Goal: Check status

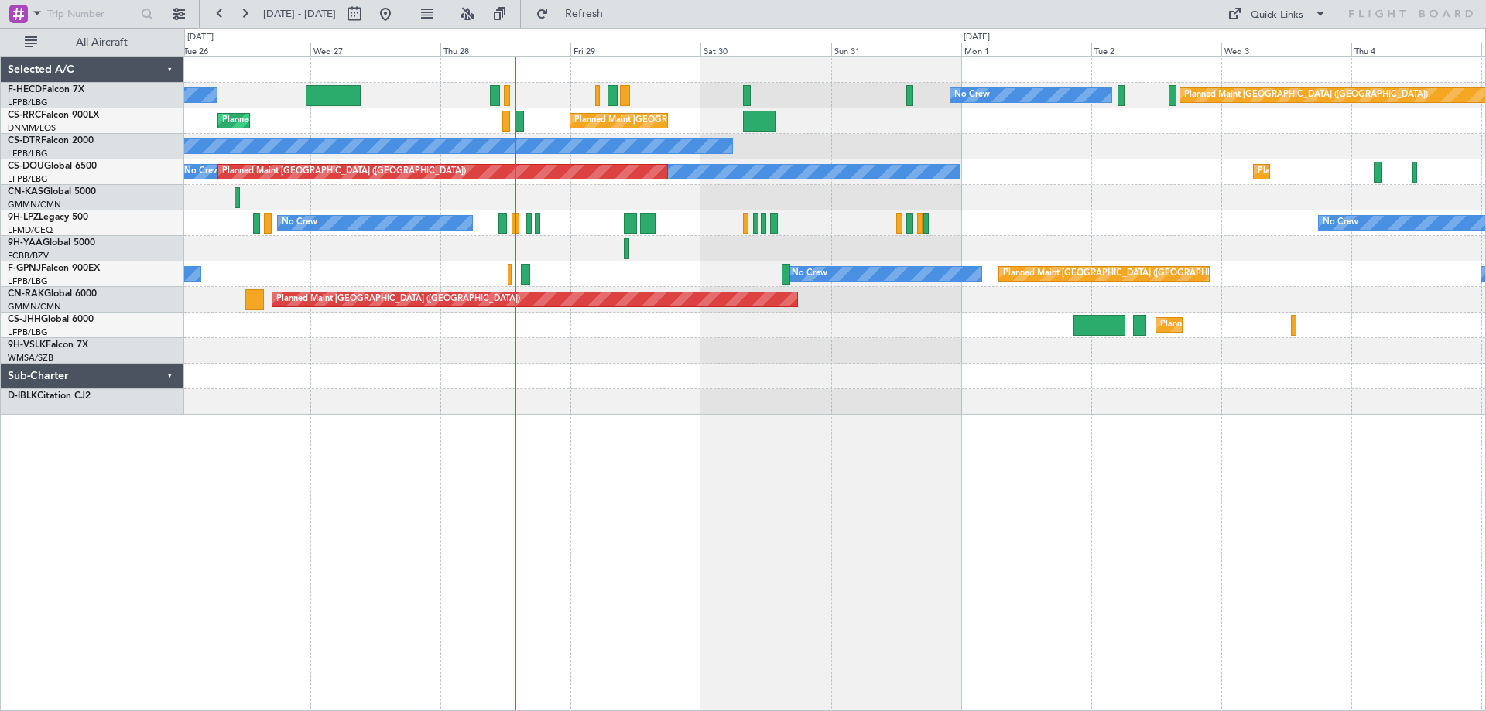
click at [1082, 303] on div "Planned Maint [GEOGRAPHIC_DATA] ([GEOGRAPHIC_DATA]) No Crew No Crew Planned Mai…" at bounding box center [834, 236] width 1301 height 358
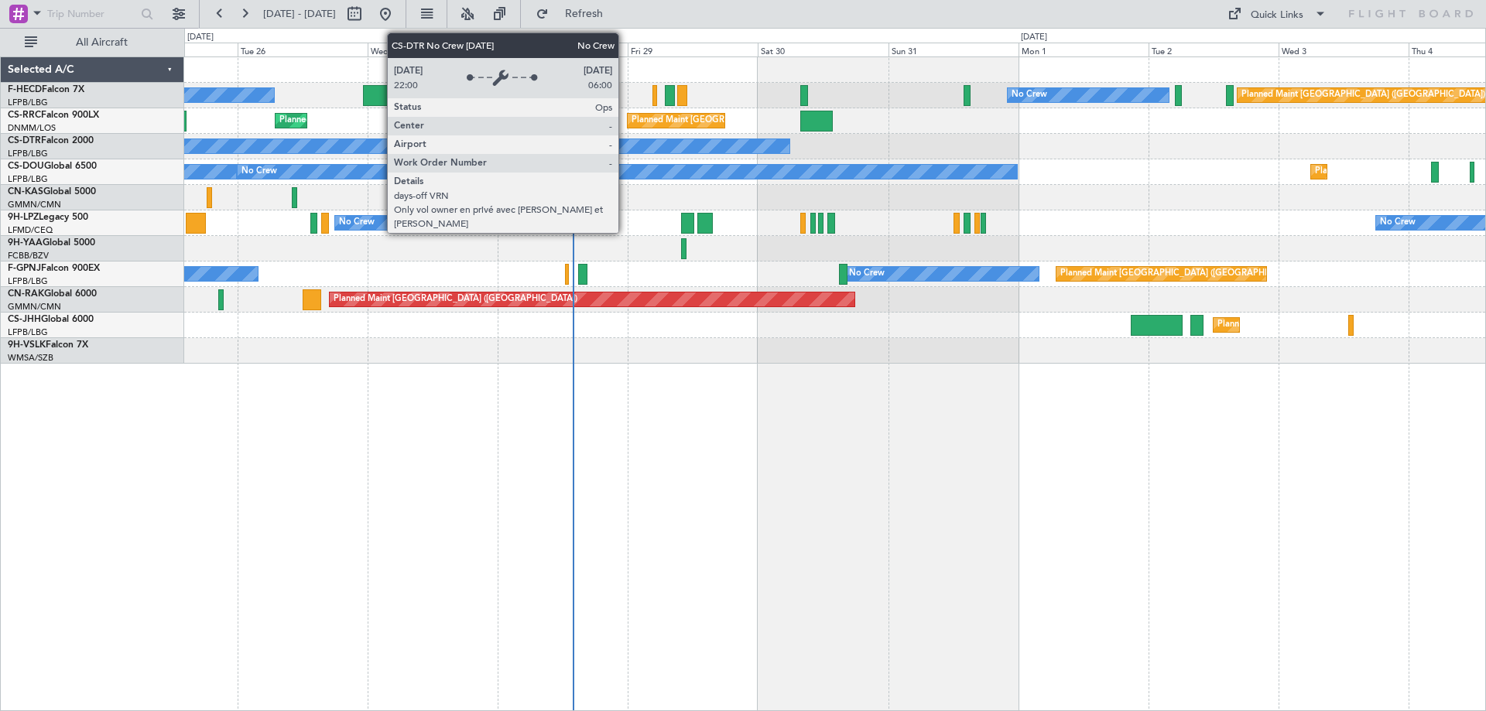
click at [582, 132] on div "Planned Maint [GEOGRAPHIC_DATA] ([GEOGRAPHIC_DATA]) No Crew No Crew Planned Mai…" at bounding box center [834, 210] width 1301 height 306
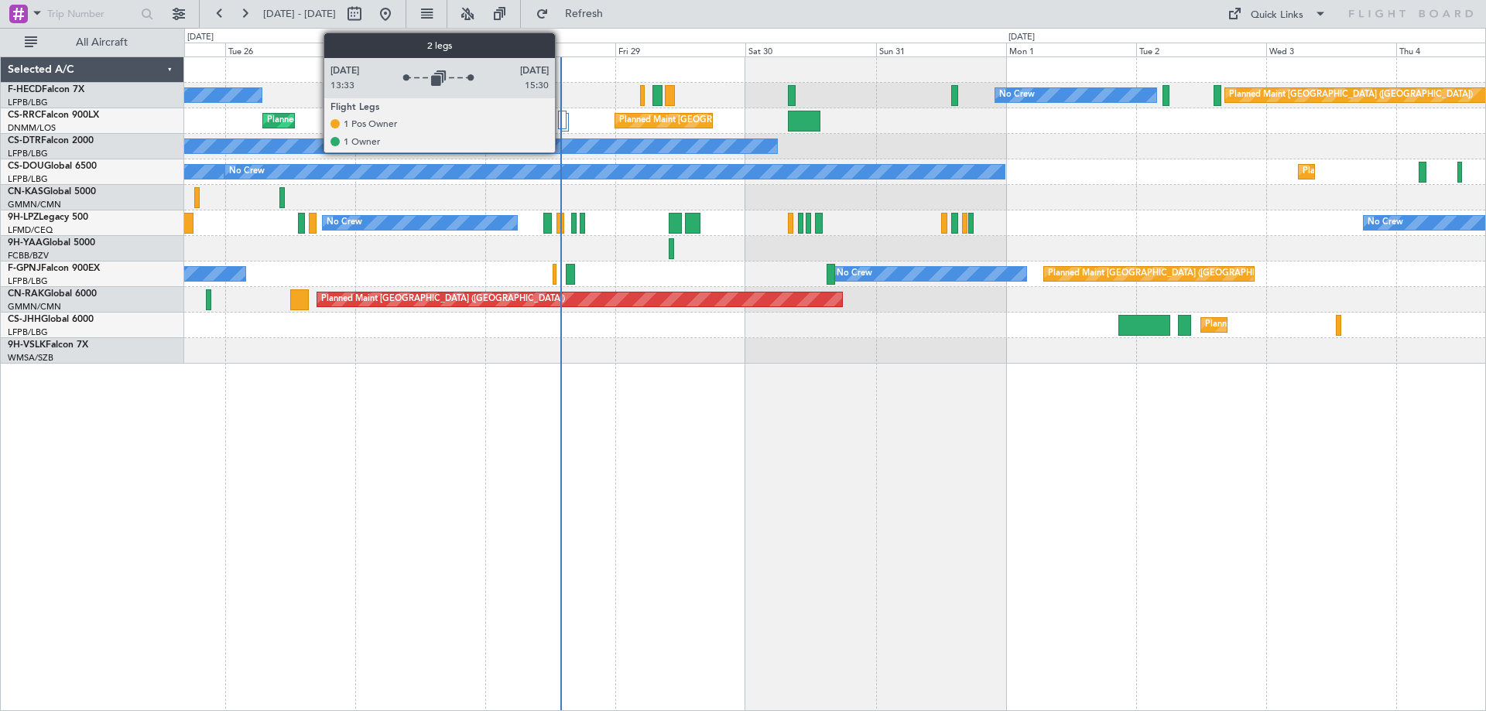
click at [562, 118] on div at bounding box center [562, 120] width 9 height 19
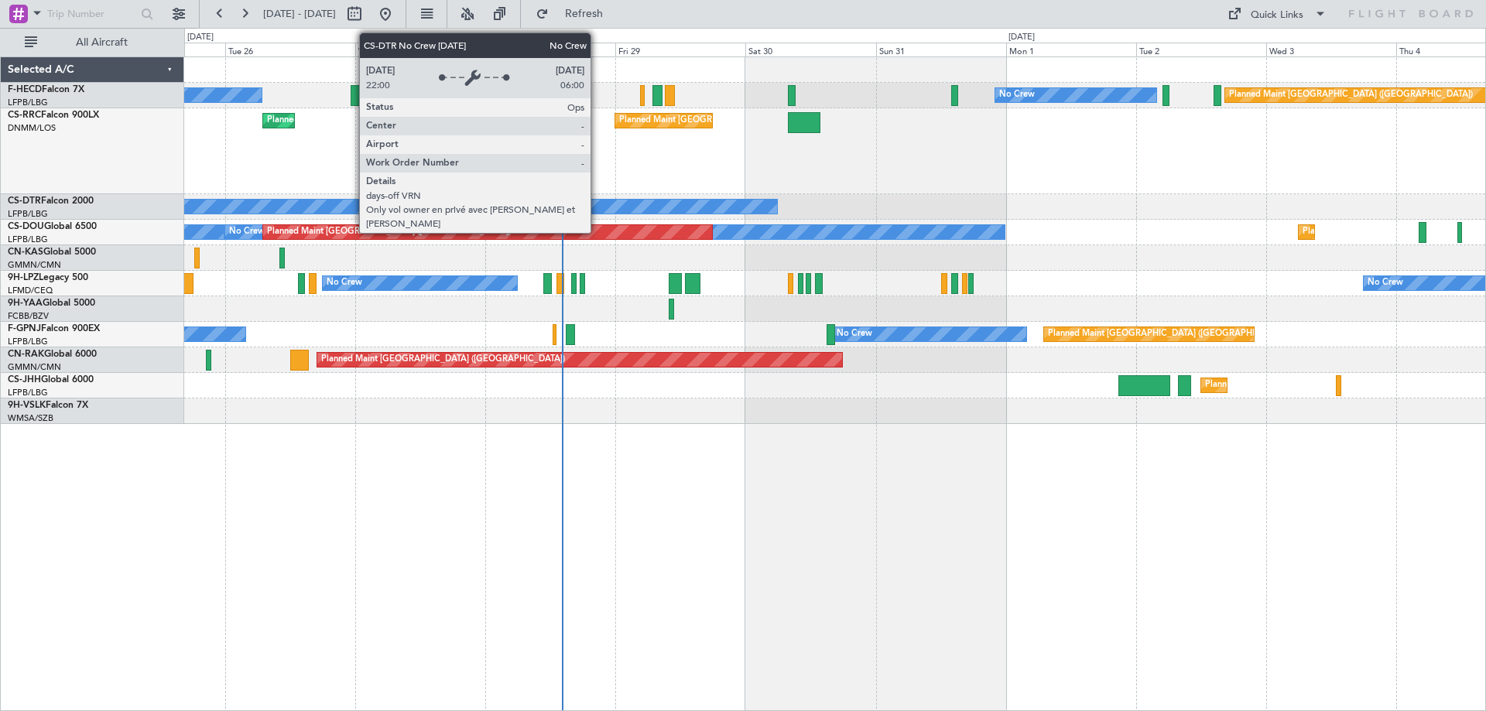
click at [553, 214] on div "No Crew" at bounding box center [40, 206] width 1475 height 15
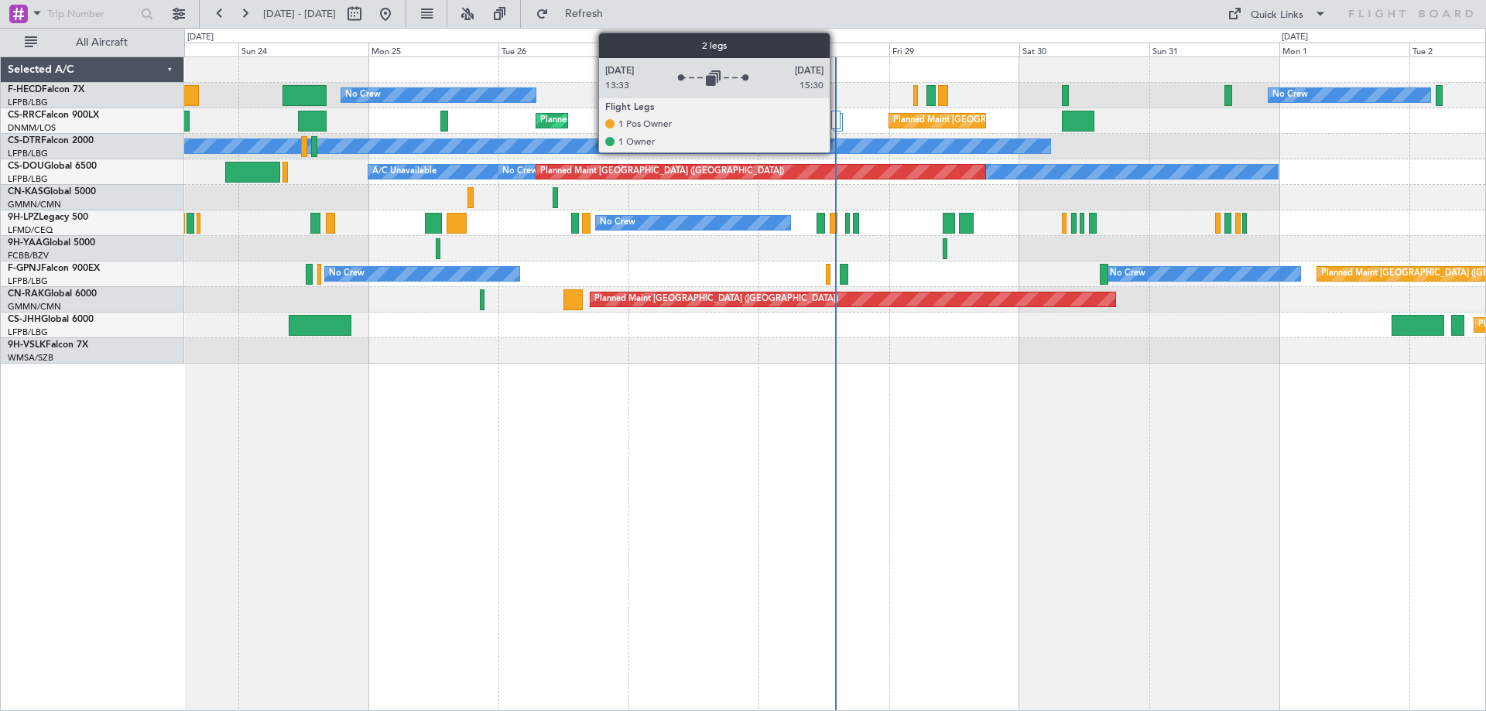
click at [837, 118] on div at bounding box center [835, 120] width 9 height 19
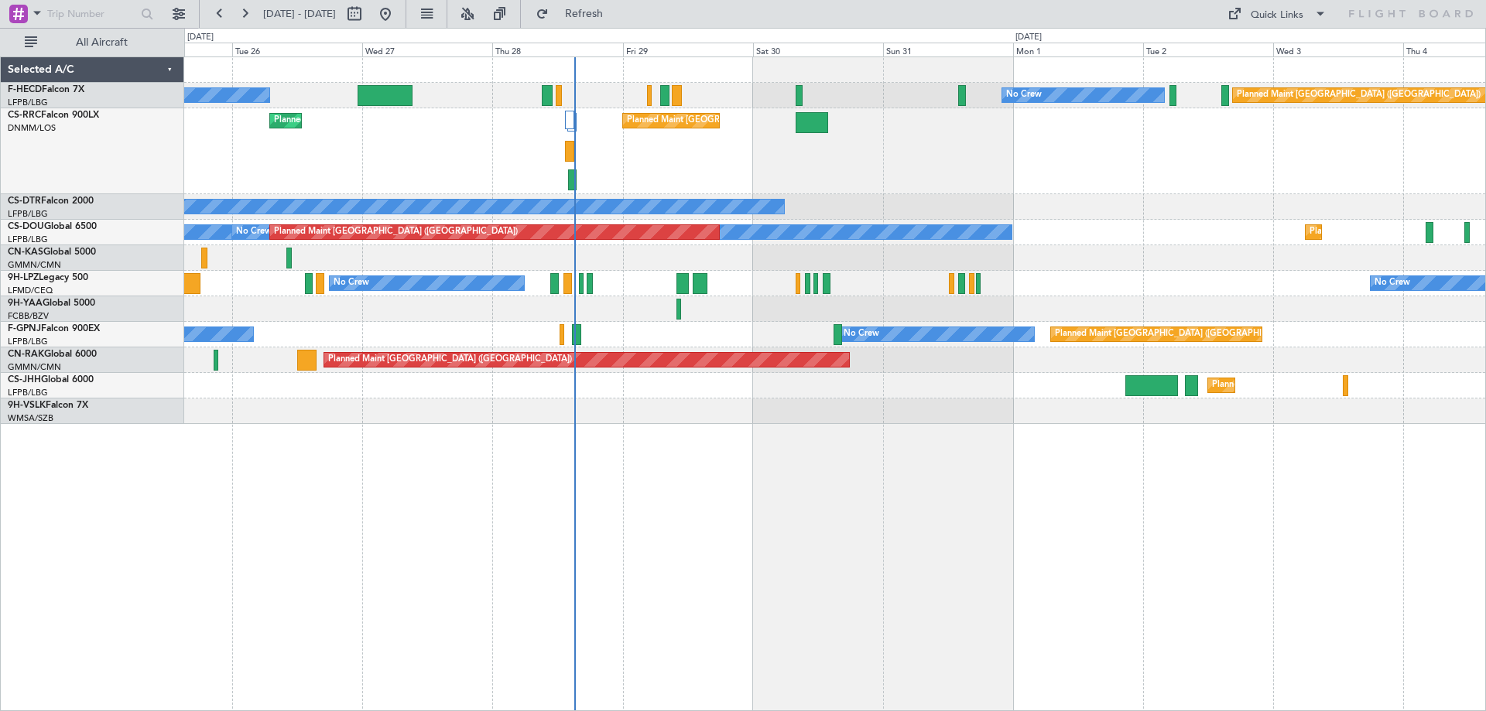
click at [871, 319] on div "No Crew No Crew Planned Maint [GEOGRAPHIC_DATA] ([GEOGRAPHIC_DATA]) Planned Mai…" at bounding box center [834, 240] width 1301 height 367
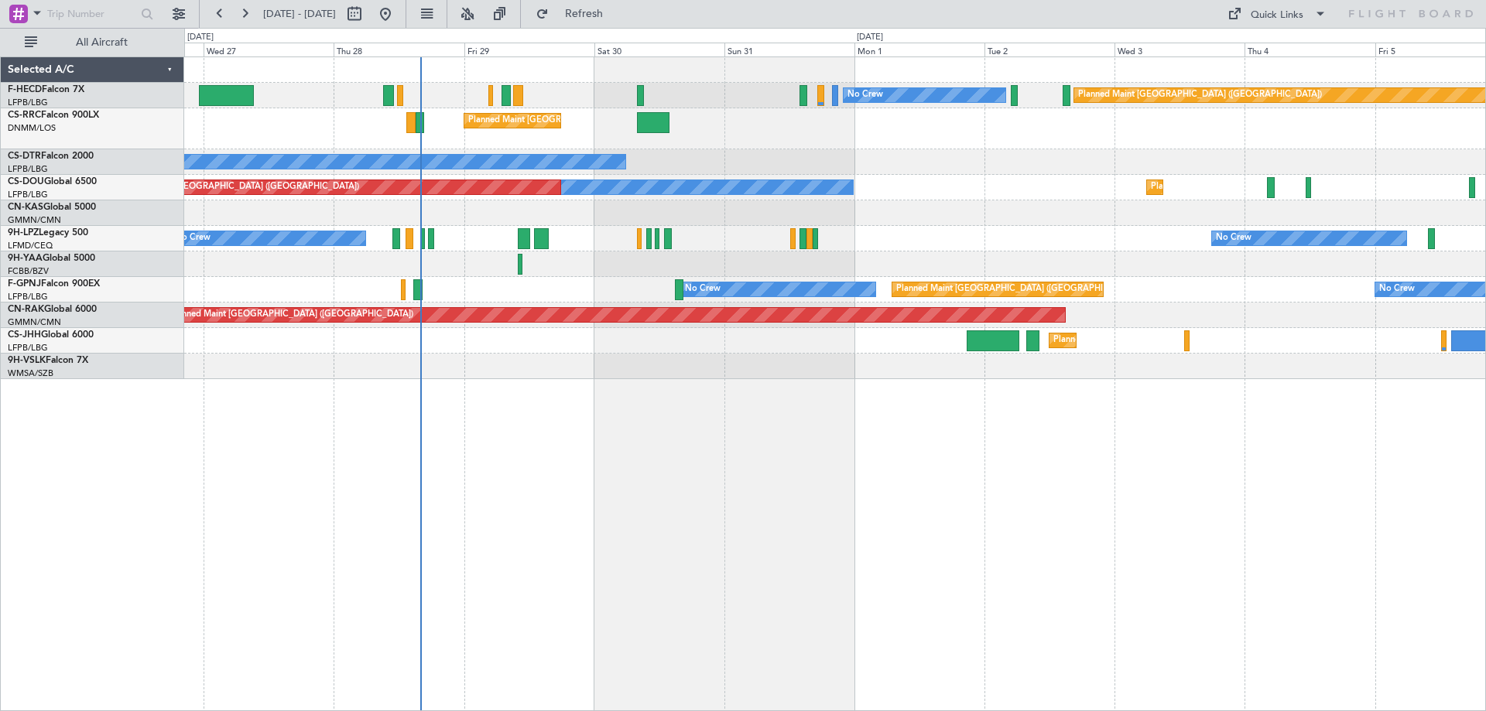
click at [909, 193] on div "Planned Maint [GEOGRAPHIC_DATA] ([GEOGRAPHIC_DATA]) No Crew Planned Maint [GEOG…" at bounding box center [834, 188] width 1301 height 26
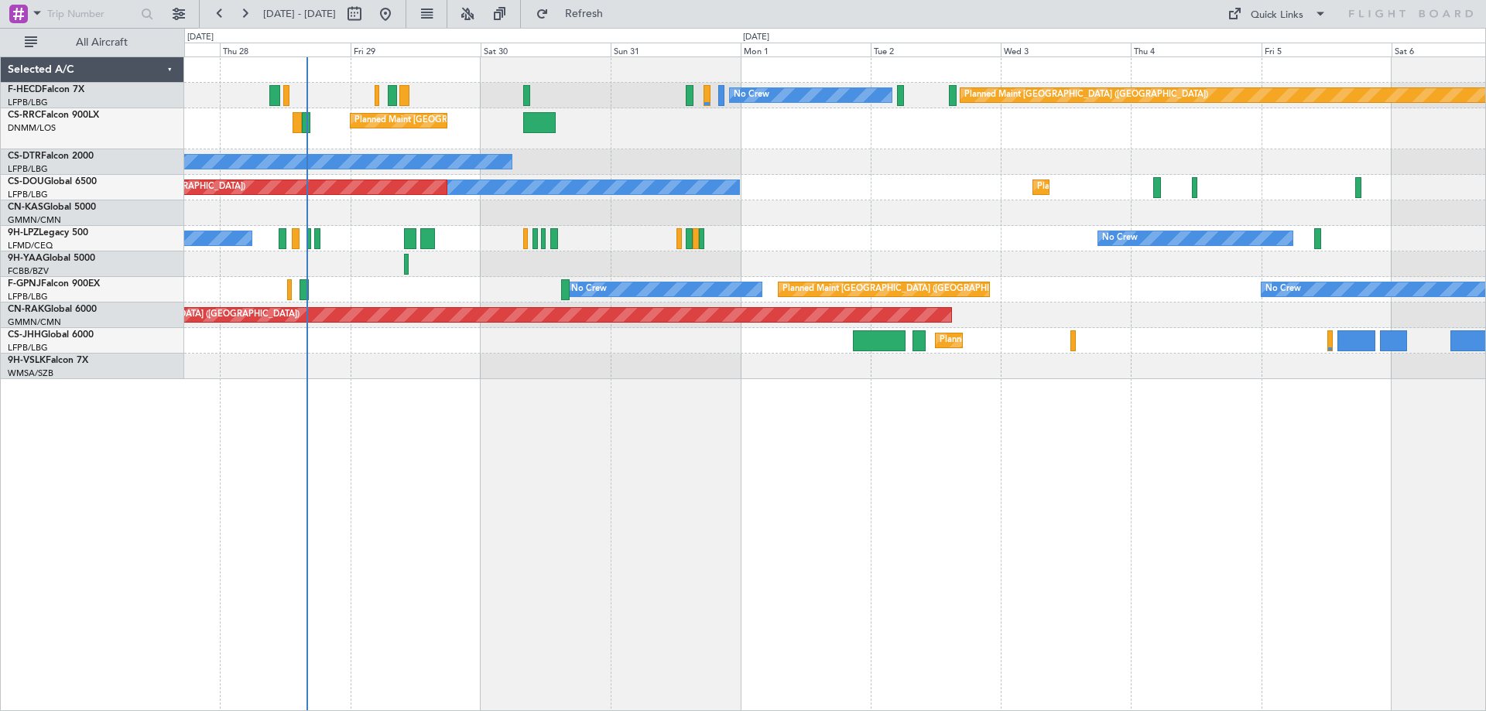
click at [919, 219] on div "Planned Maint [GEOGRAPHIC_DATA] ([GEOGRAPHIC_DATA]) No Crew No Crew Planned Mai…" at bounding box center [834, 218] width 1301 height 322
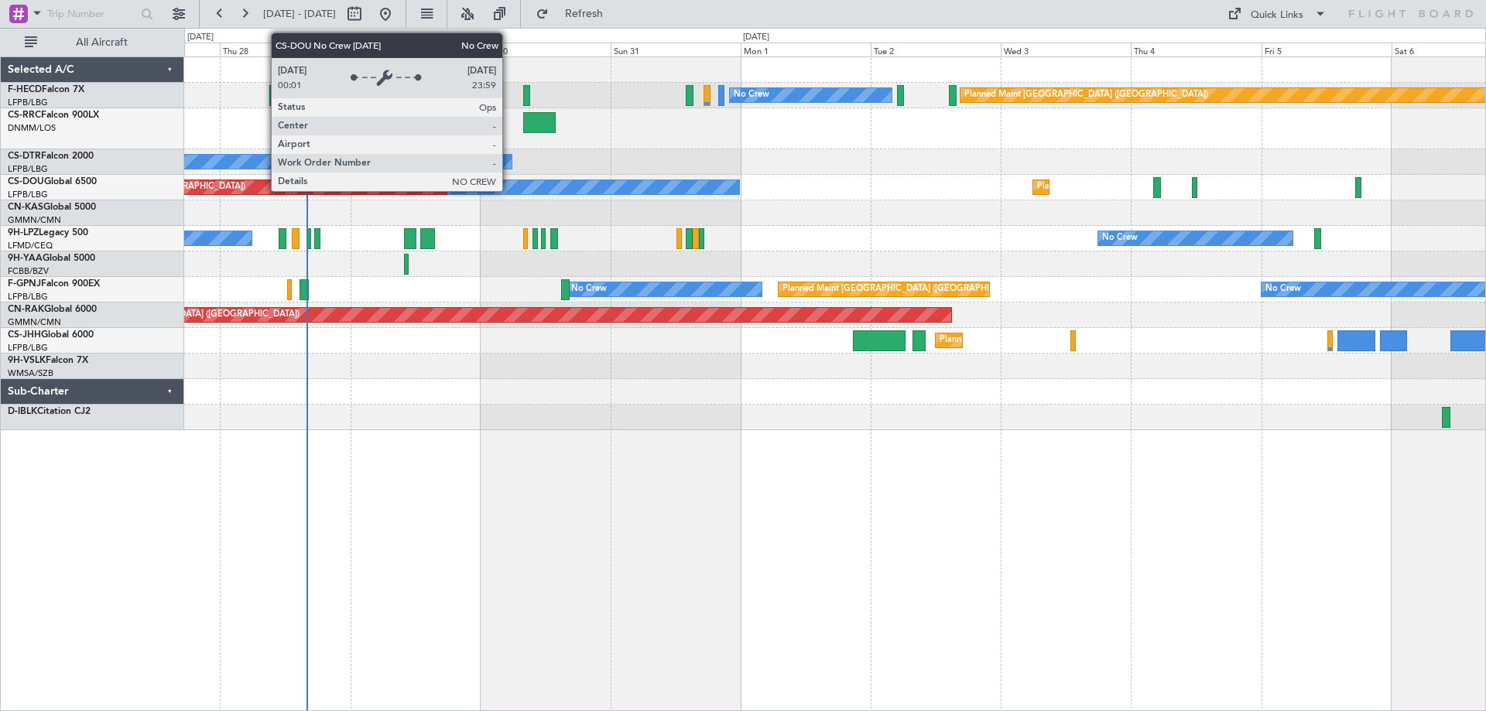
click at [794, 178] on div "Planned Maint [GEOGRAPHIC_DATA] ([GEOGRAPHIC_DATA]) No Crew Planned Maint [GEOG…" at bounding box center [834, 188] width 1301 height 26
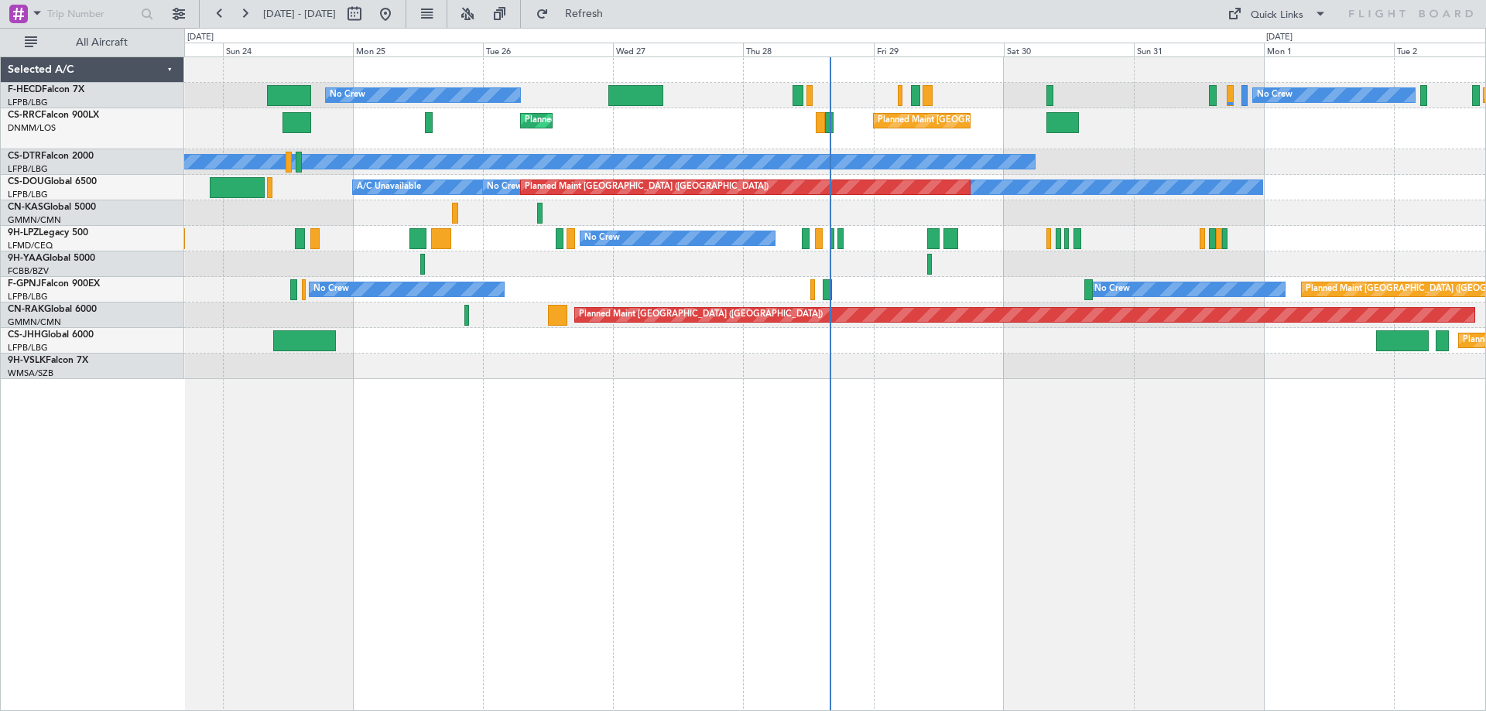
click at [583, 132] on div "Planned Maint [GEOGRAPHIC_DATA] ([GEOGRAPHIC_DATA]) Planned Maint [GEOGRAPHIC_D…" at bounding box center [834, 128] width 1301 height 41
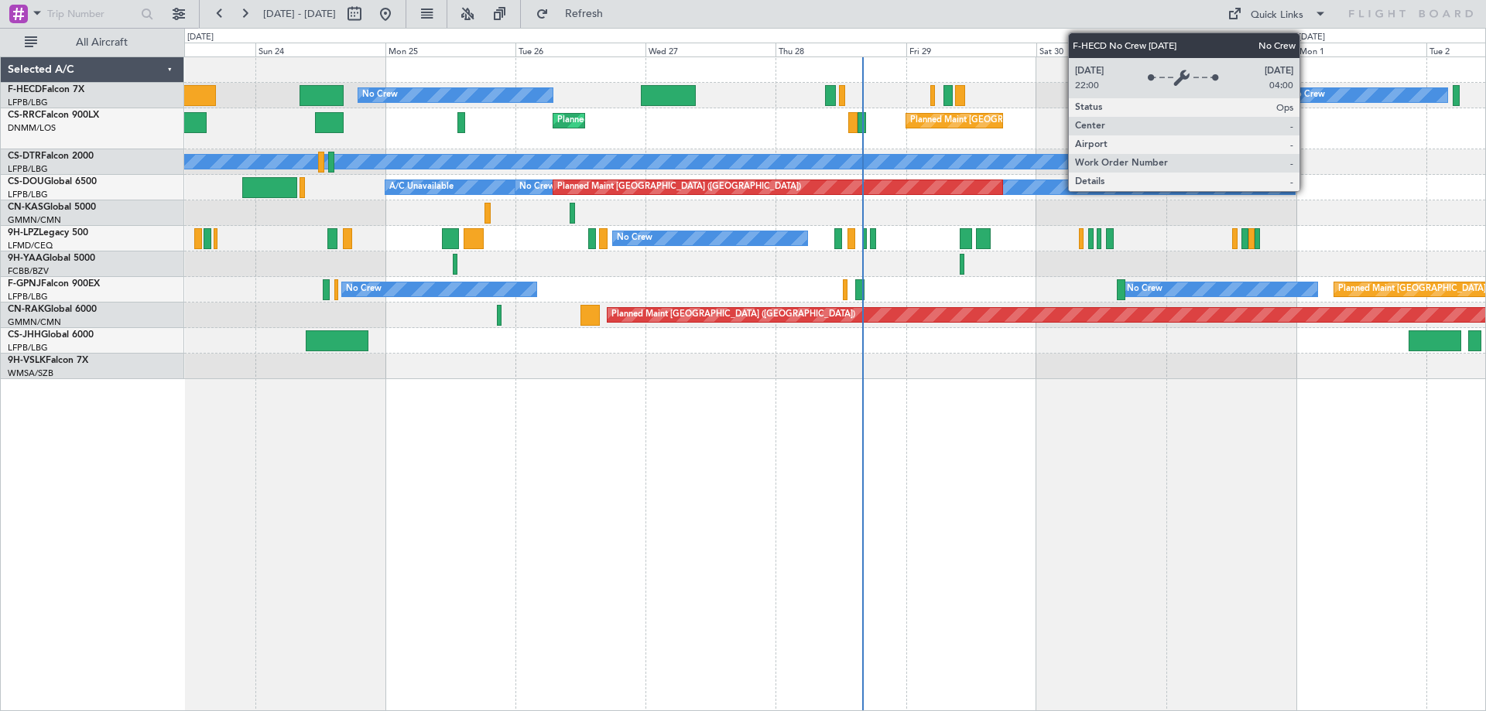
click at [1306, 96] on div "No Crew" at bounding box center [1307, 95] width 36 height 23
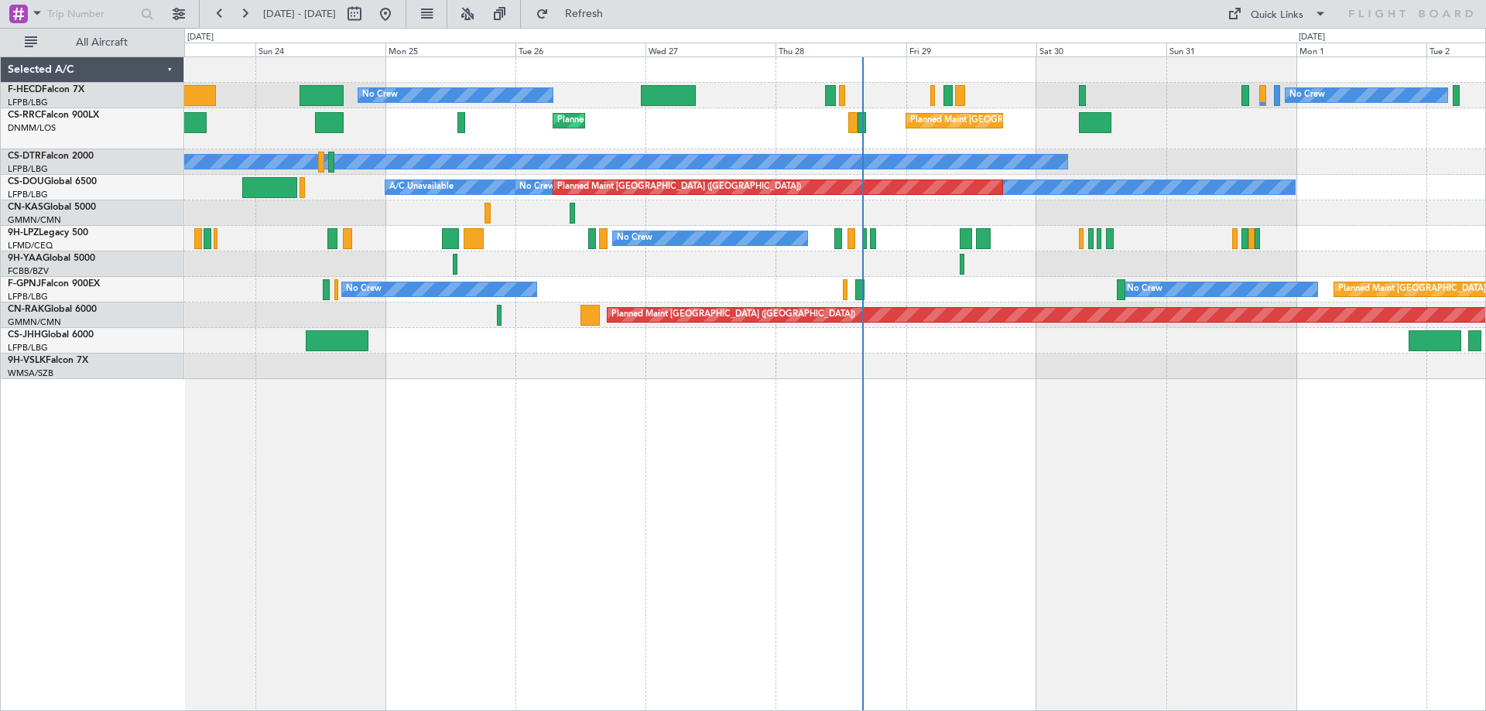
click at [942, 171] on div "No Crew No Crew Planned Maint [GEOGRAPHIC_DATA] ([GEOGRAPHIC_DATA]) Planned Mai…" at bounding box center [834, 218] width 1301 height 322
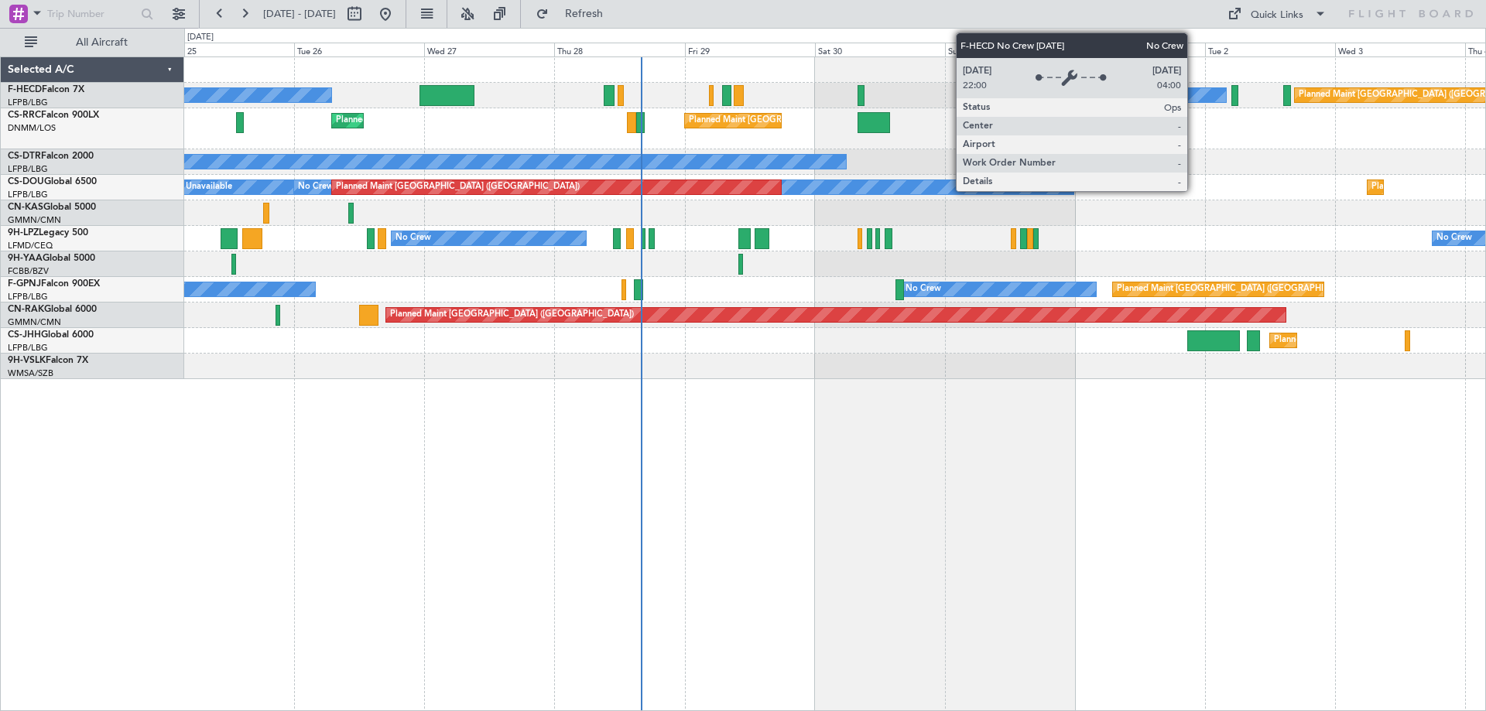
click at [1194, 95] on div "No Crew" at bounding box center [1145, 95] width 162 height 14
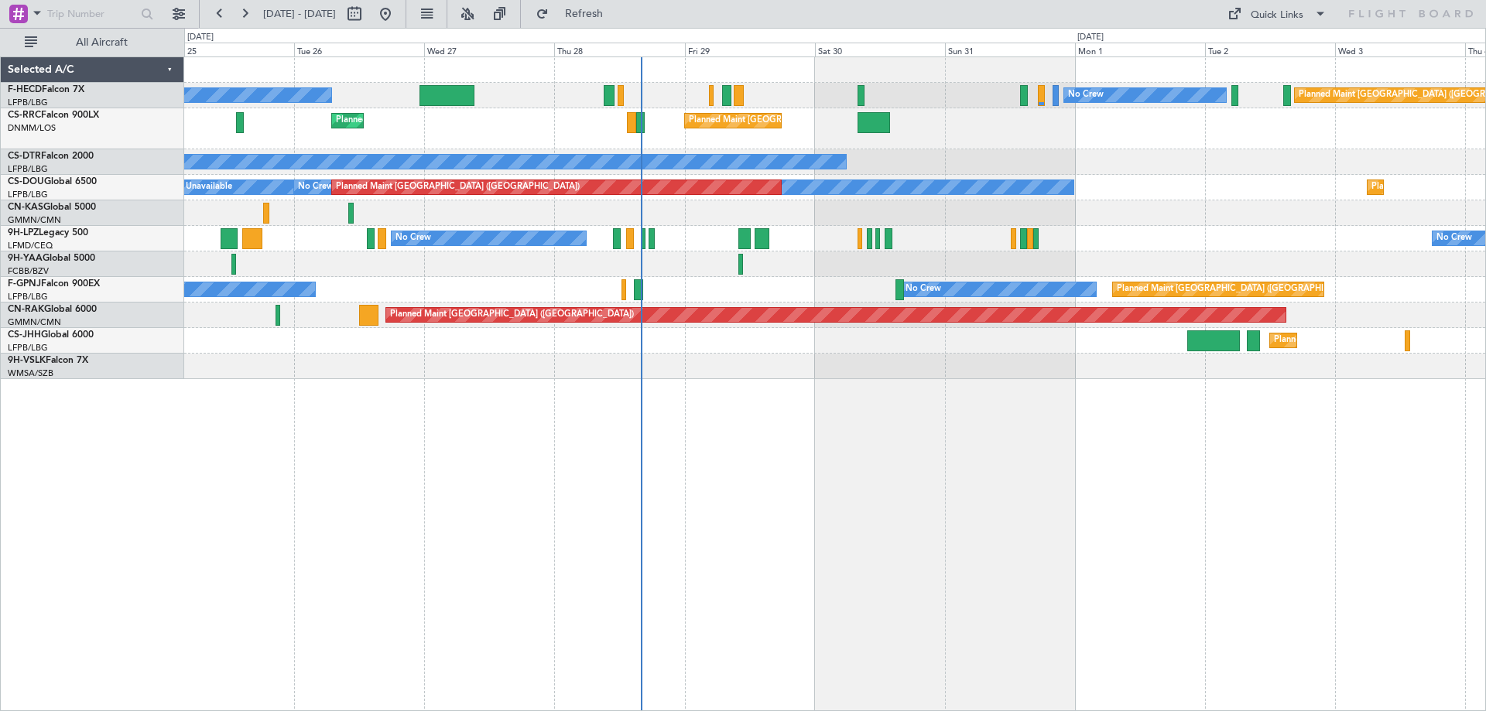
click at [1097, 166] on div "No Crew No Crew Planned Maint [GEOGRAPHIC_DATA] ([GEOGRAPHIC_DATA]) Planned Mai…" at bounding box center [834, 218] width 1301 height 322
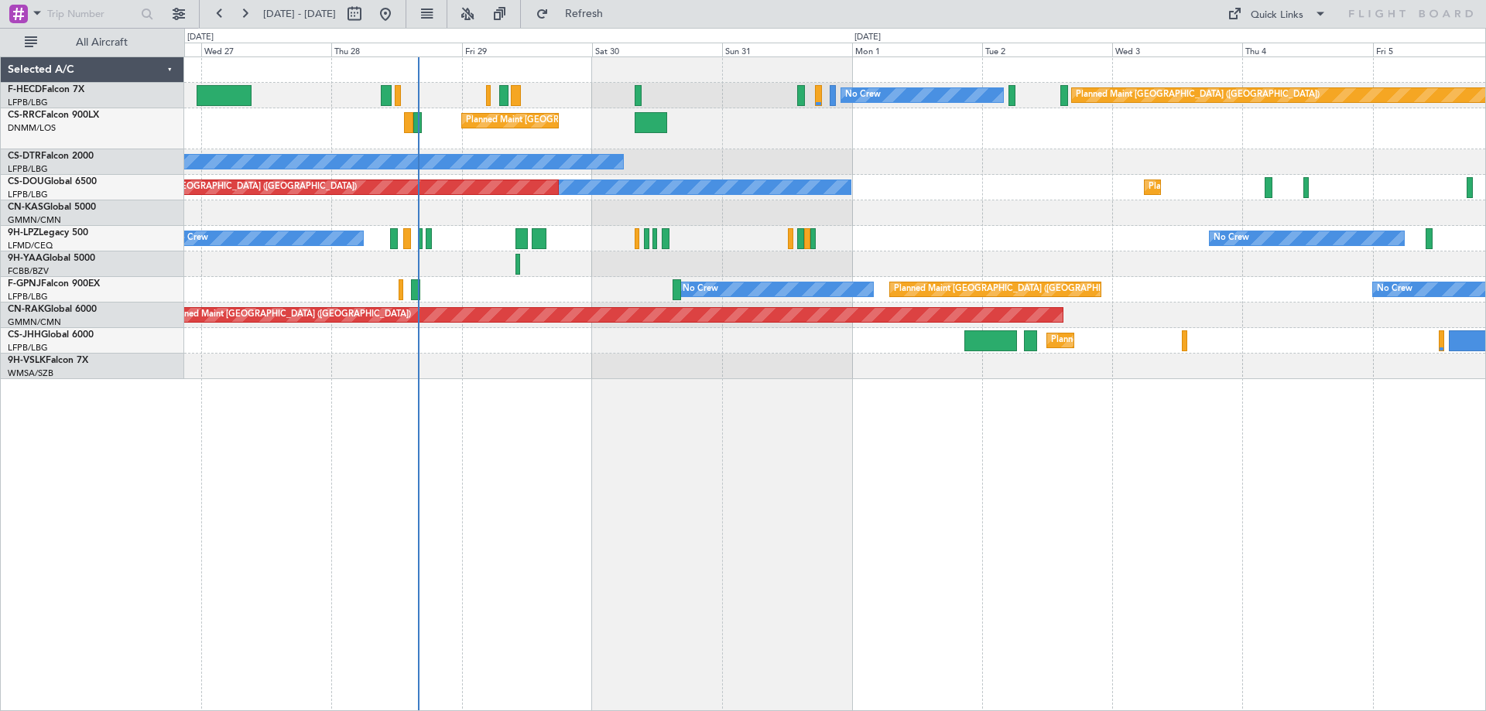
click at [1119, 180] on div "Planned Maint [GEOGRAPHIC_DATA] ([GEOGRAPHIC_DATA]) No Crew No Crew Planned Mai…" at bounding box center [834, 218] width 1301 height 322
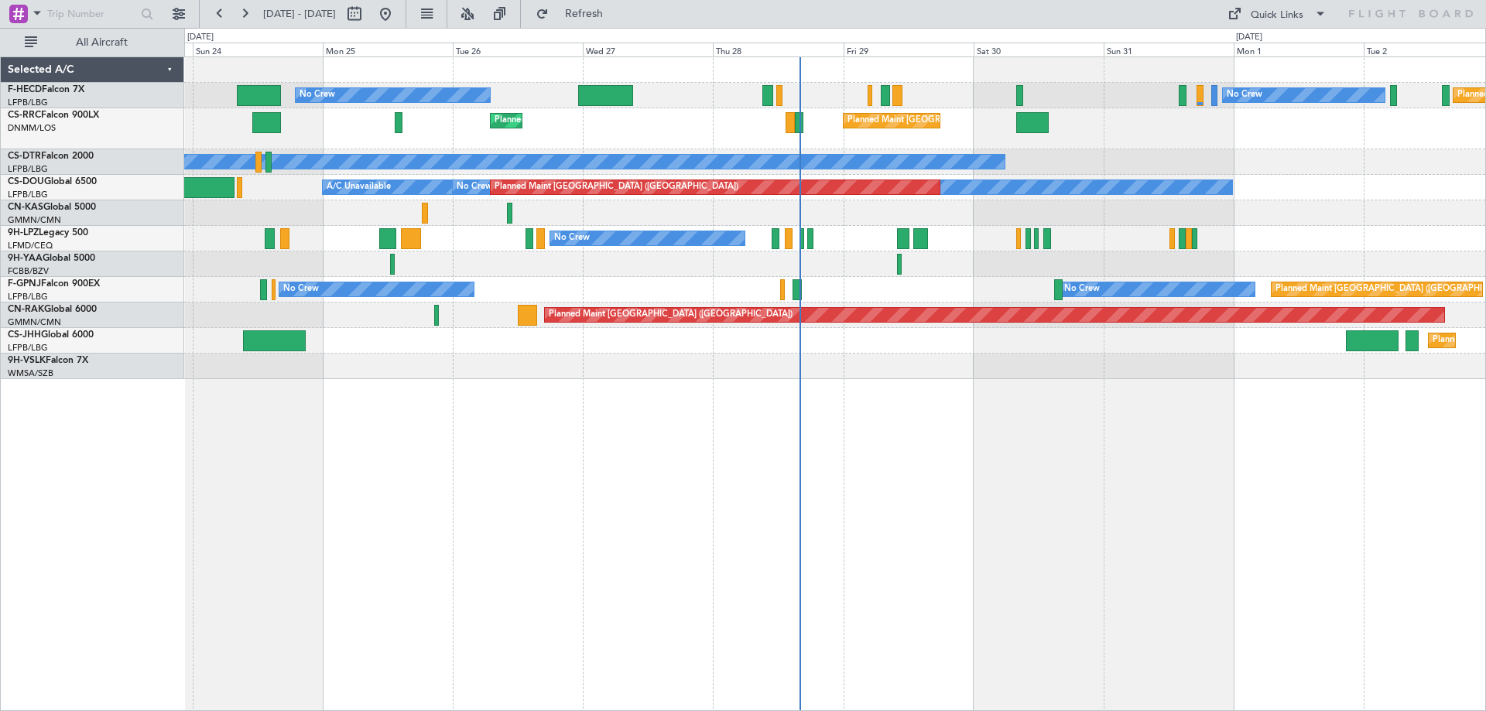
click at [717, 168] on div "Planned Maint [GEOGRAPHIC_DATA] ([GEOGRAPHIC_DATA]) No Crew No Crew Planned Mai…" at bounding box center [834, 218] width 1301 height 322
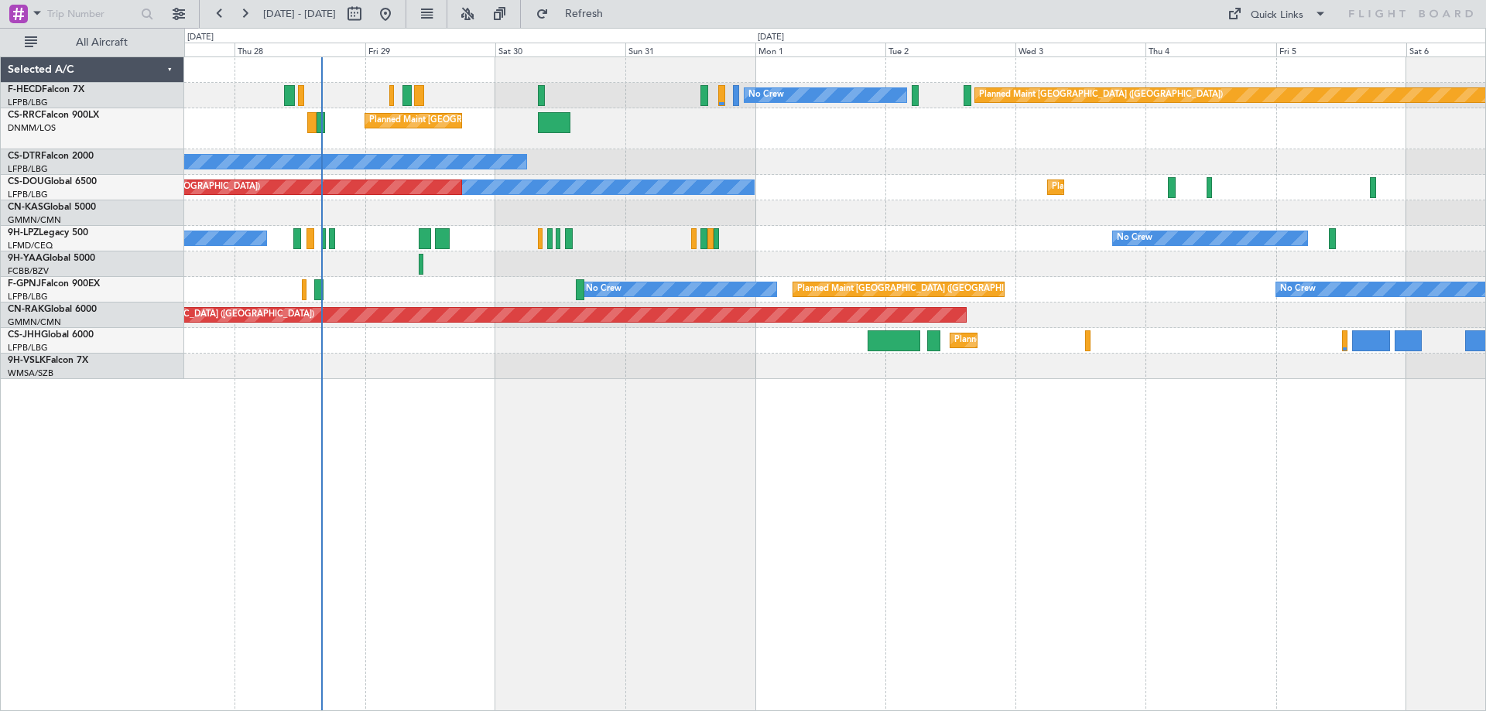
click at [549, 230] on div "No Crew Planned Maint [GEOGRAPHIC_DATA] ([GEOGRAPHIC_DATA]) No Crew Planned Mai…" at bounding box center [834, 218] width 1301 height 322
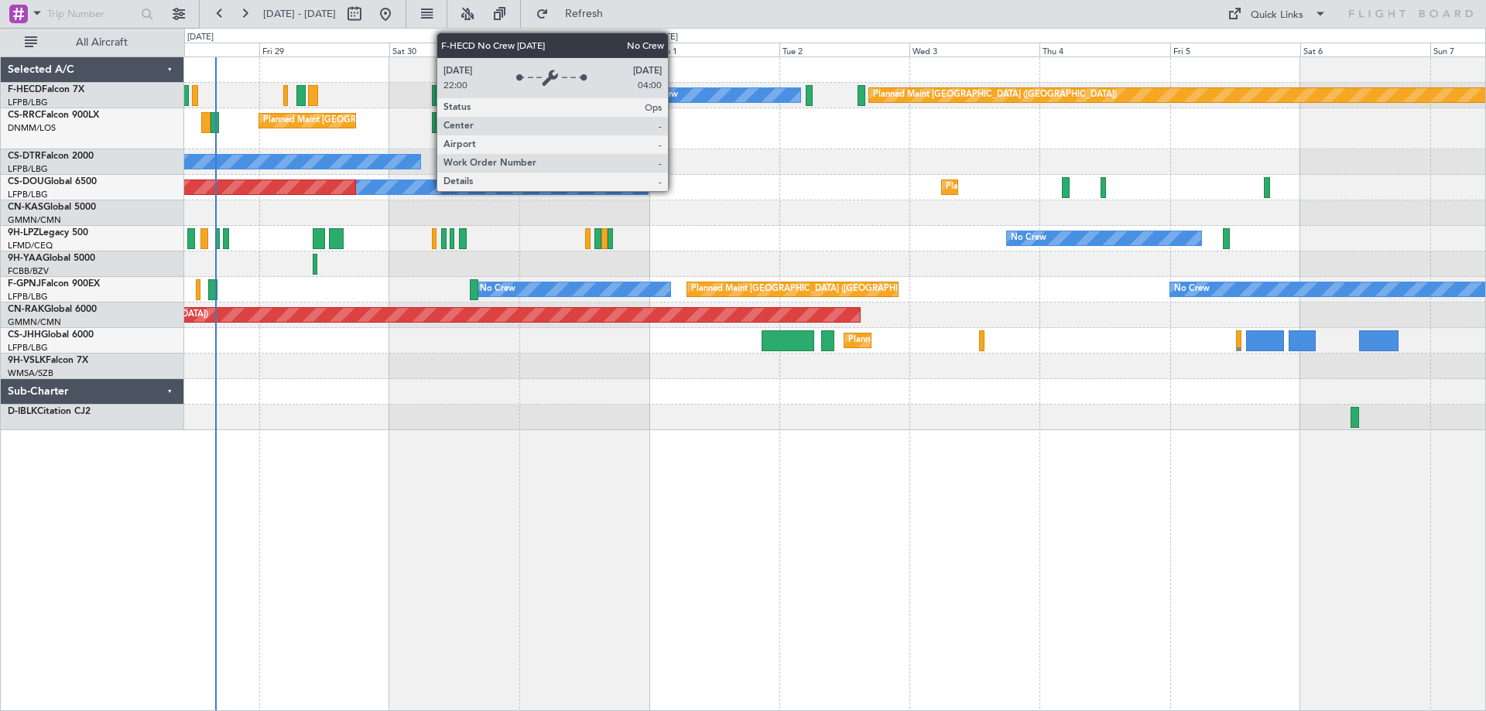
click at [675, 97] on div "No Crew" at bounding box center [660, 95] width 36 height 23
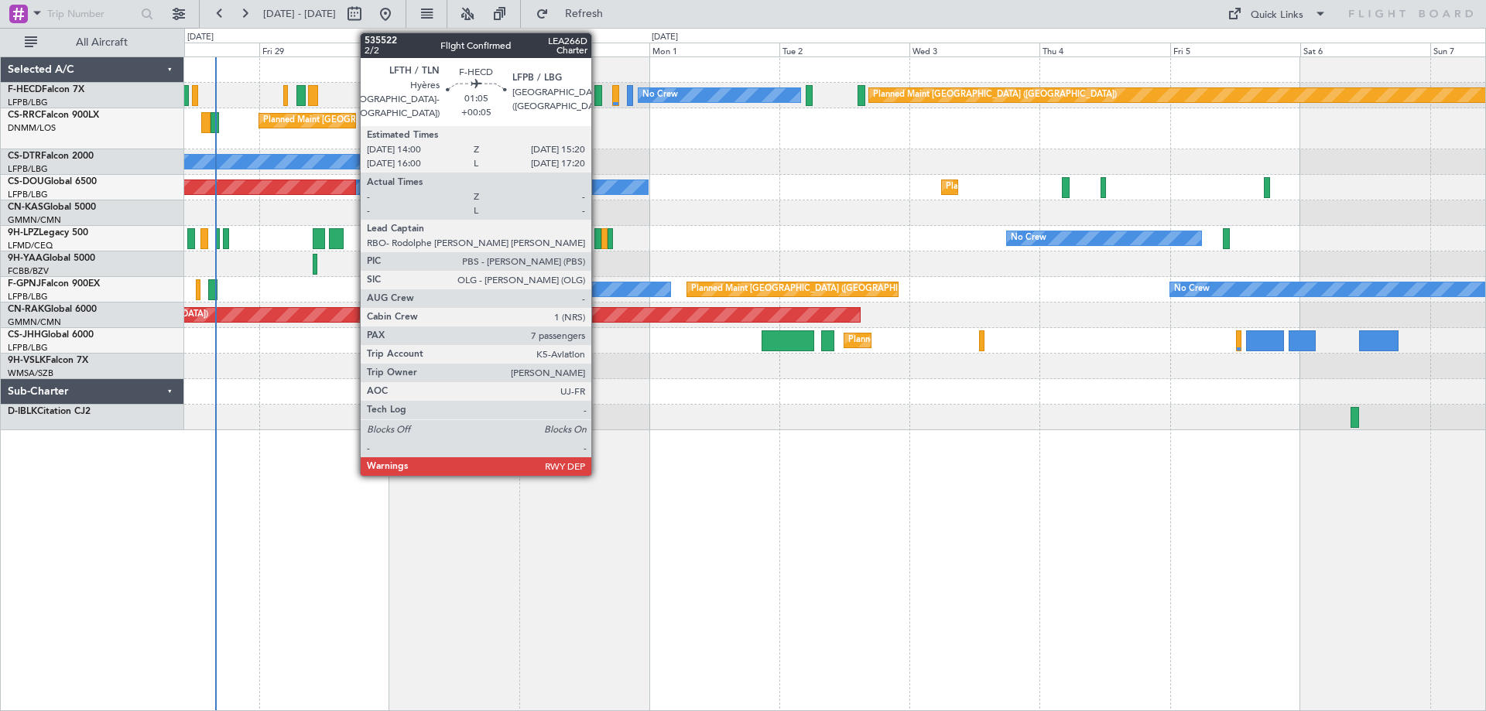
click at [600, 102] on div at bounding box center [598, 95] width 8 height 21
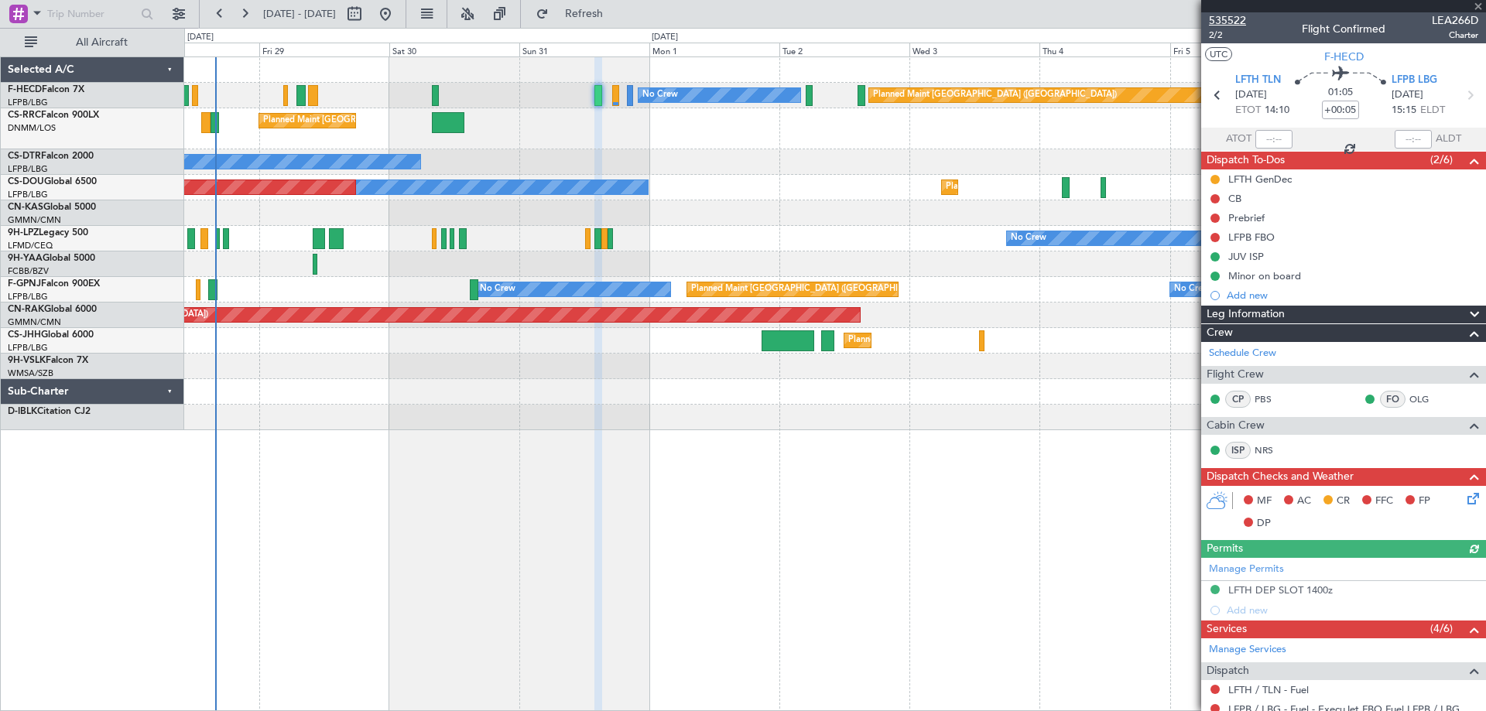
click at [1219, 22] on span "535522" at bounding box center [1227, 20] width 37 height 16
click at [1147, 115] on div "Planned Maint [GEOGRAPHIC_DATA] ([GEOGRAPHIC_DATA]) Planned Maint [GEOGRAPHIC_D…" at bounding box center [834, 128] width 1301 height 41
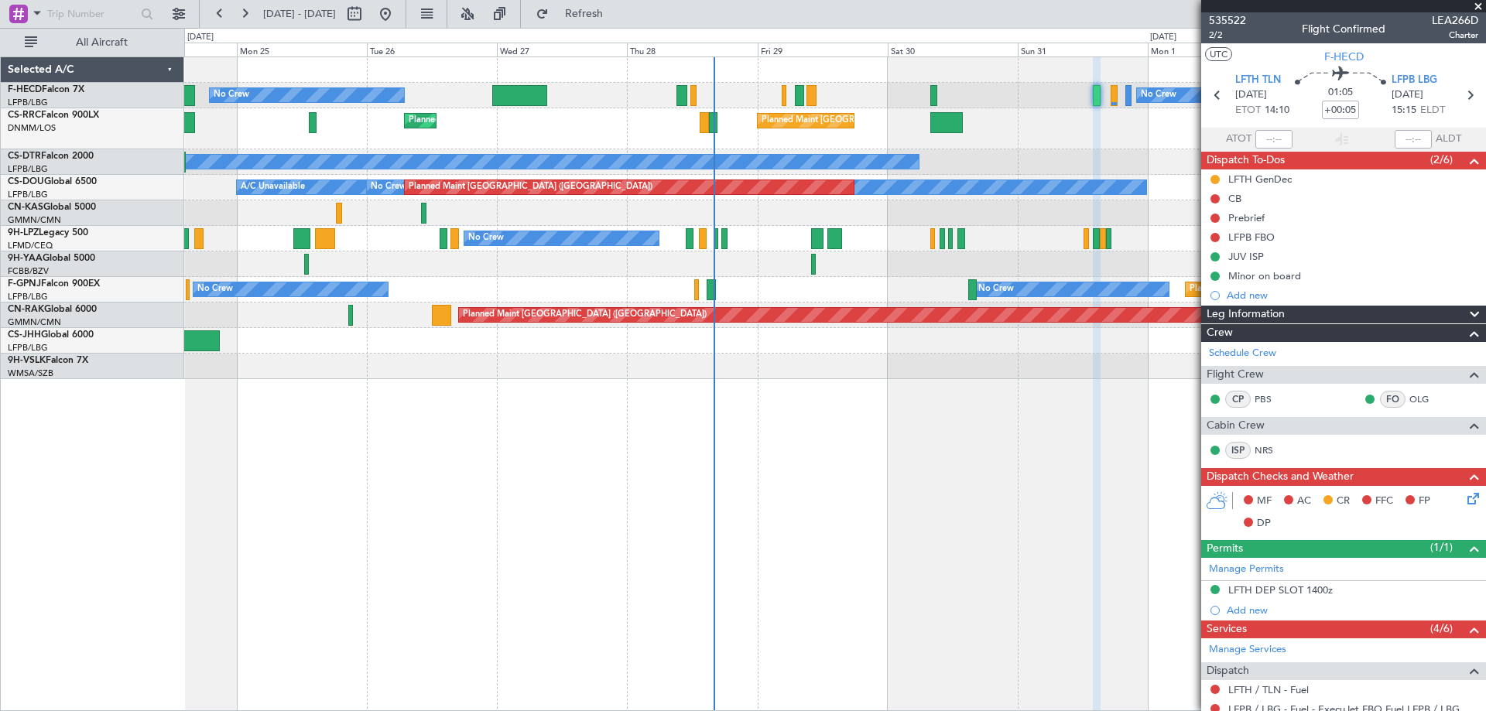
click at [425, 95] on div "No Crew No Crew Planned Maint [GEOGRAPHIC_DATA] ([GEOGRAPHIC_DATA]) Planned Mai…" at bounding box center [834, 218] width 1301 height 322
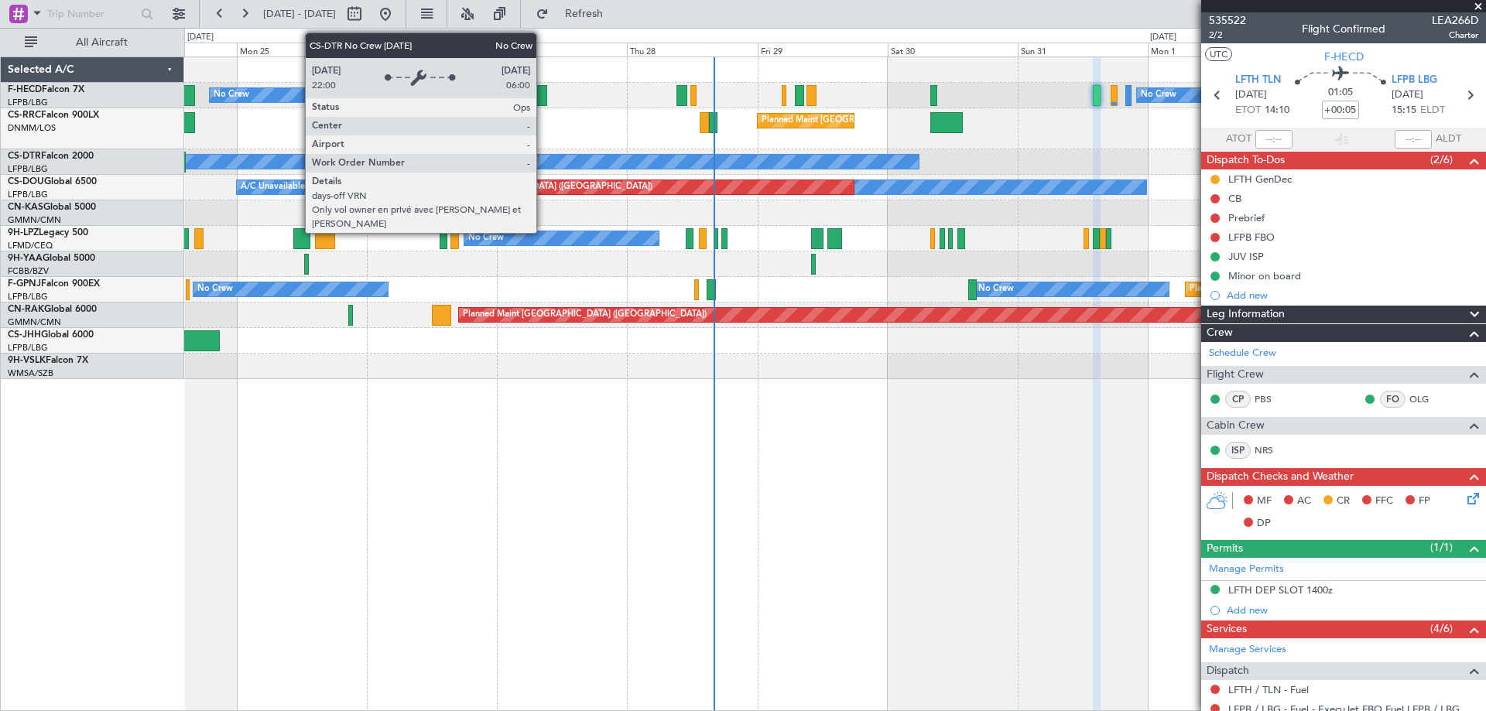
click at [391, 116] on div "Planned Maint [GEOGRAPHIC_DATA] ([GEOGRAPHIC_DATA]) Planned Maint [GEOGRAPHIC_D…" at bounding box center [834, 128] width 1301 height 41
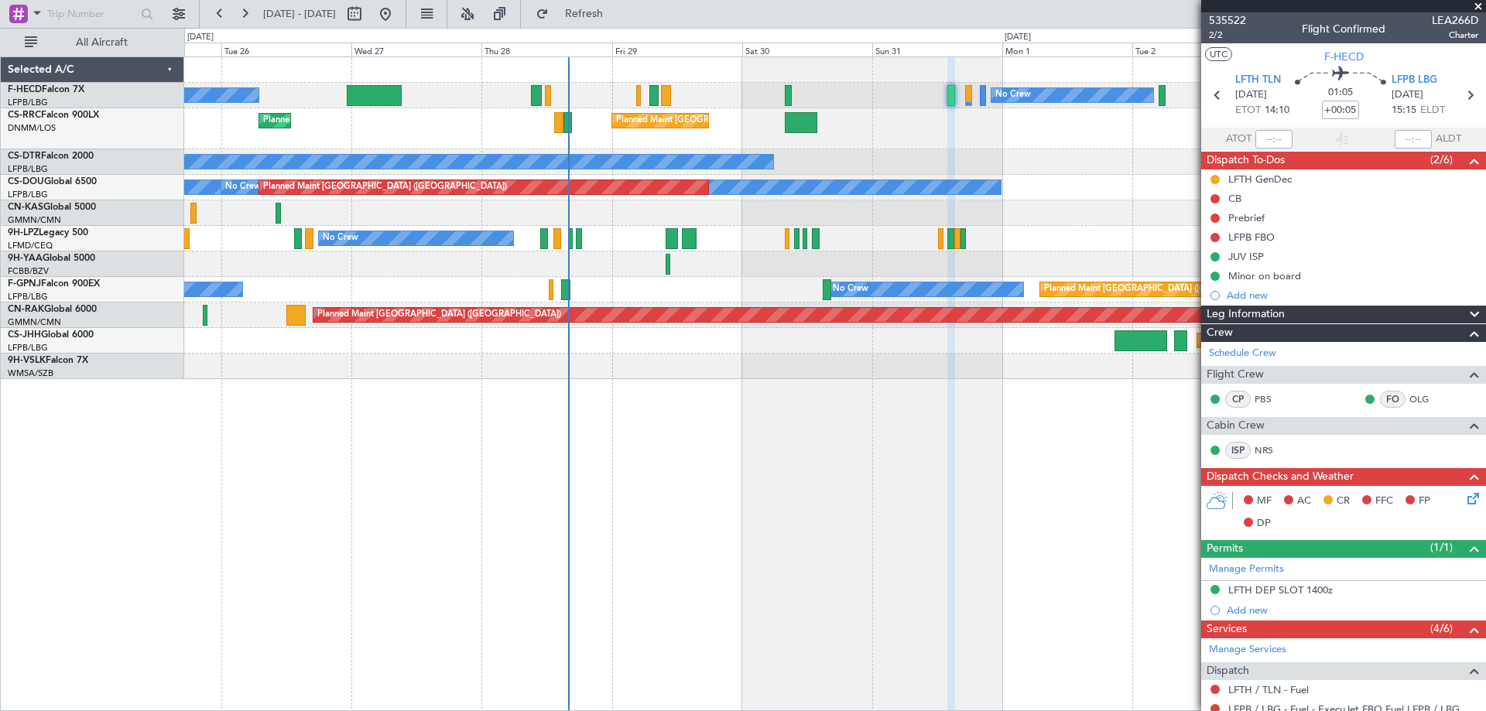
click at [655, 159] on div "No Crew No Crew Planned Maint [GEOGRAPHIC_DATA] ([GEOGRAPHIC_DATA]) Planned Mai…" at bounding box center [834, 218] width 1301 height 322
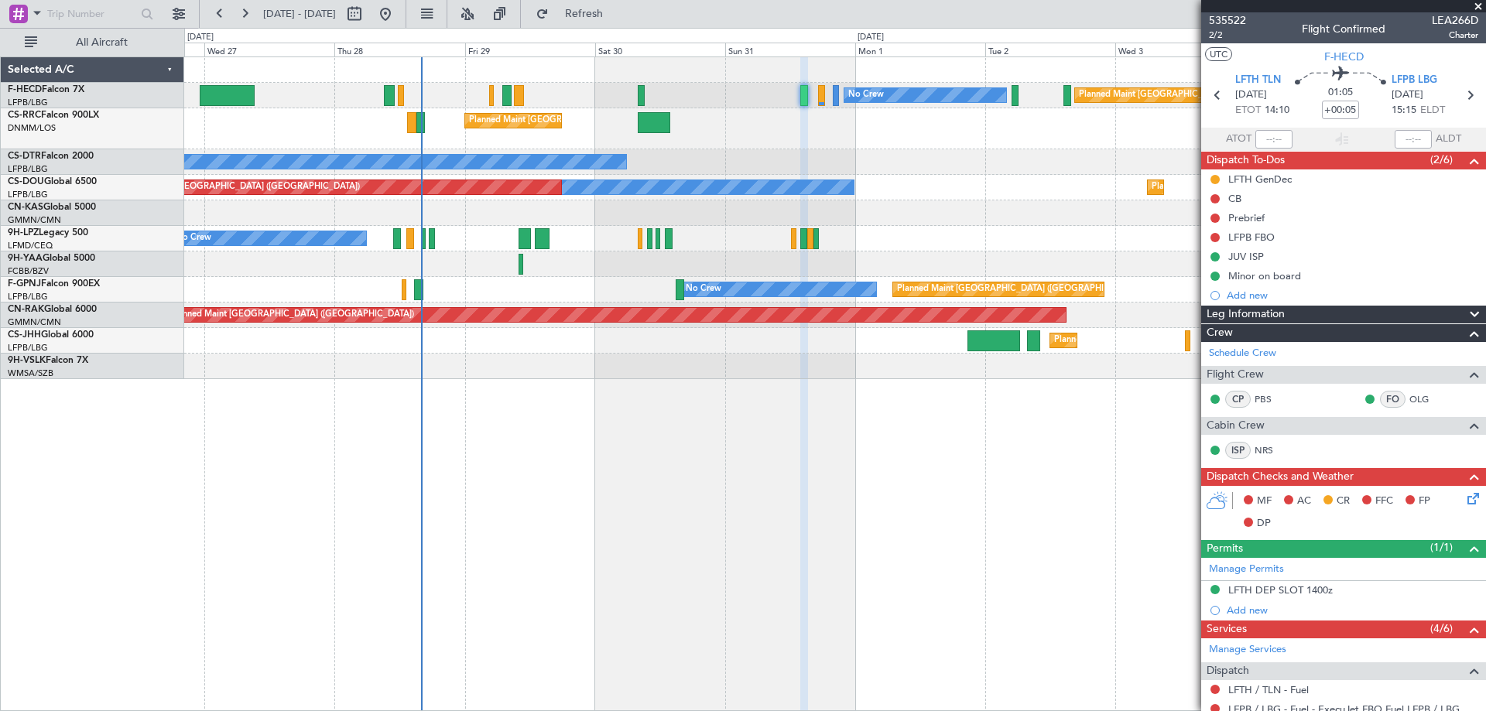
click at [607, 219] on div "No Crew Planned Maint [GEOGRAPHIC_DATA] ([GEOGRAPHIC_DATA]) No Crew Planned Mai…" at bounding box center [834, 218] width 1301 height 322
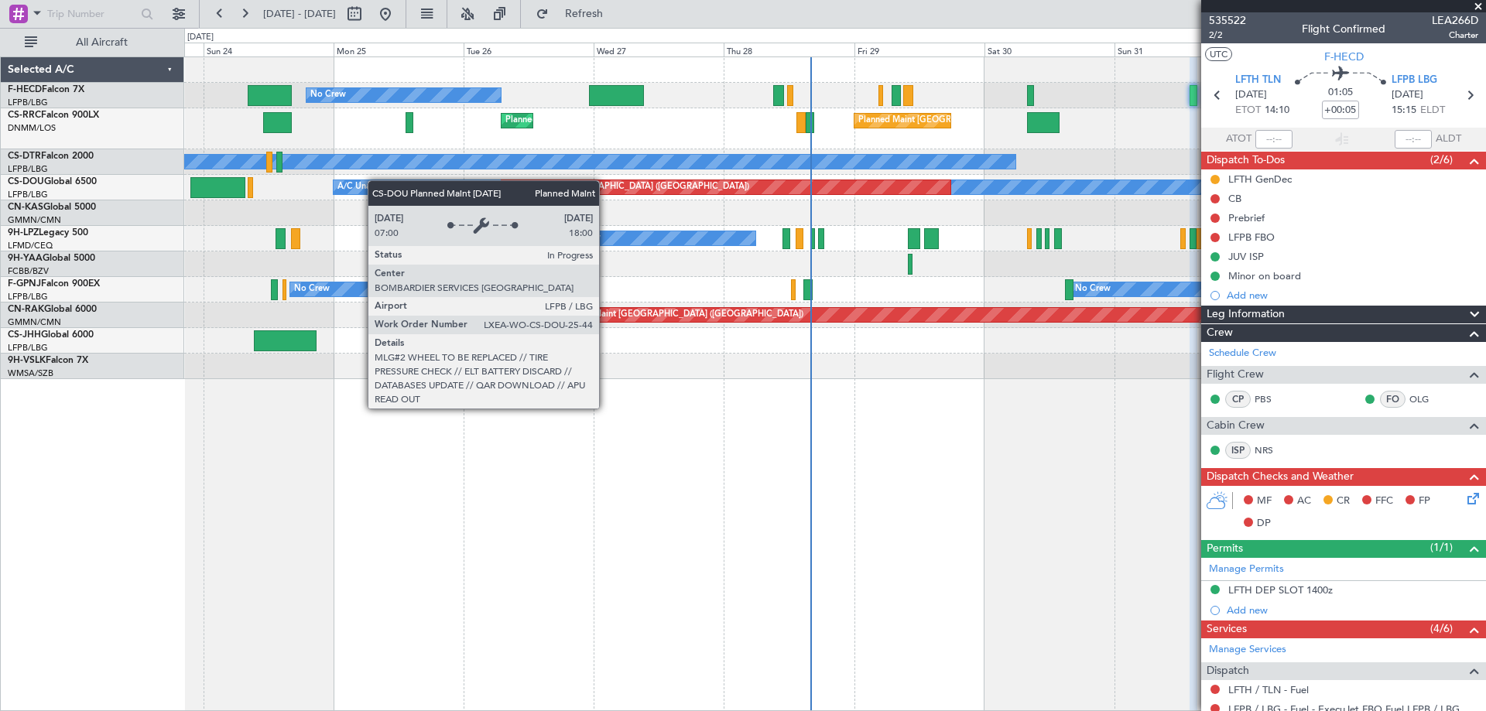
click at [772, 193] on div "No Crew Planned Maint [GEOGRAPHIC_DATA] ([GEOGRAPHIC_DATA]) No Crew Planned Mai…" at bounding box center [834, 218] width 1301 height 322
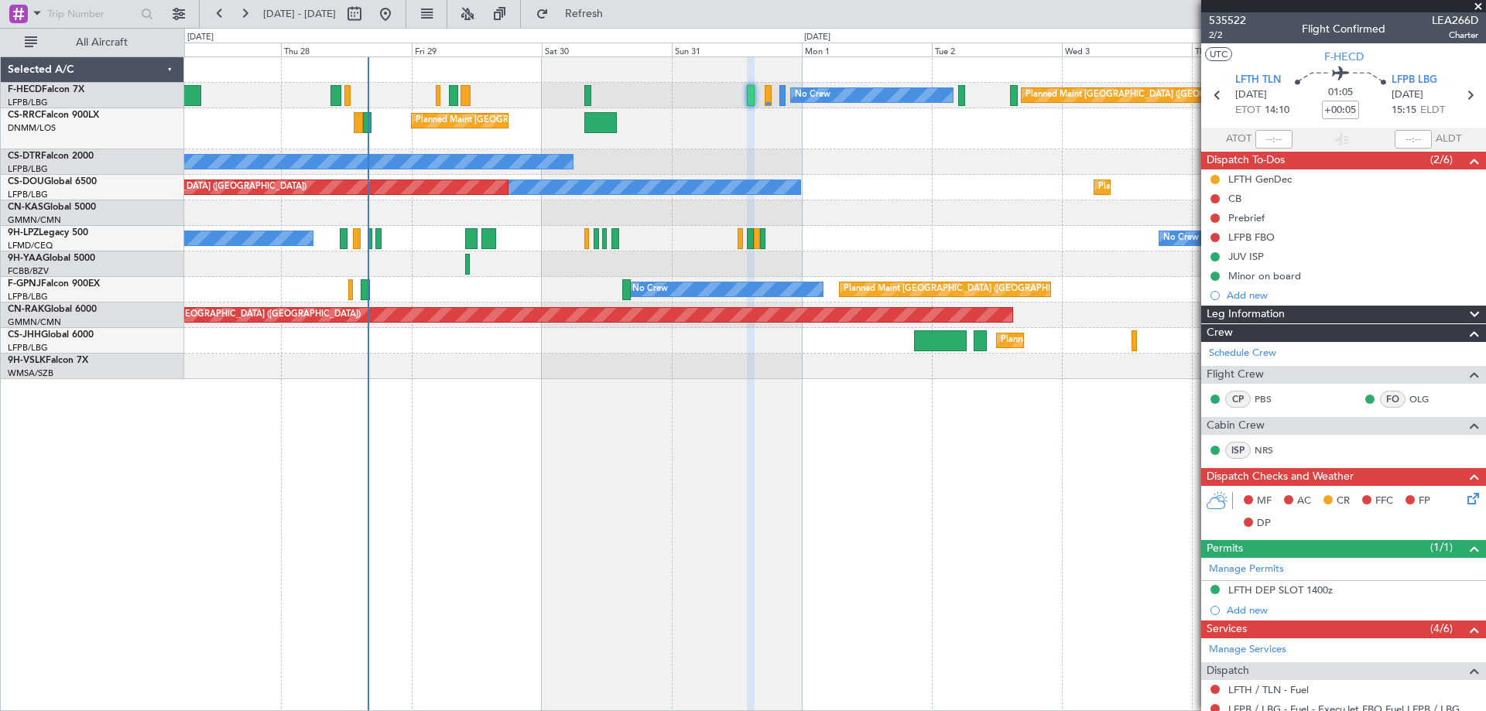
click at [587, 180] on div "No Crew Planned Maint [GEOGRAPHIC_DATA] ([GEOGRAPHIC_DATA]) No Crew Planned Mai…" at bounding box center [834, 218] width 1301 height 322
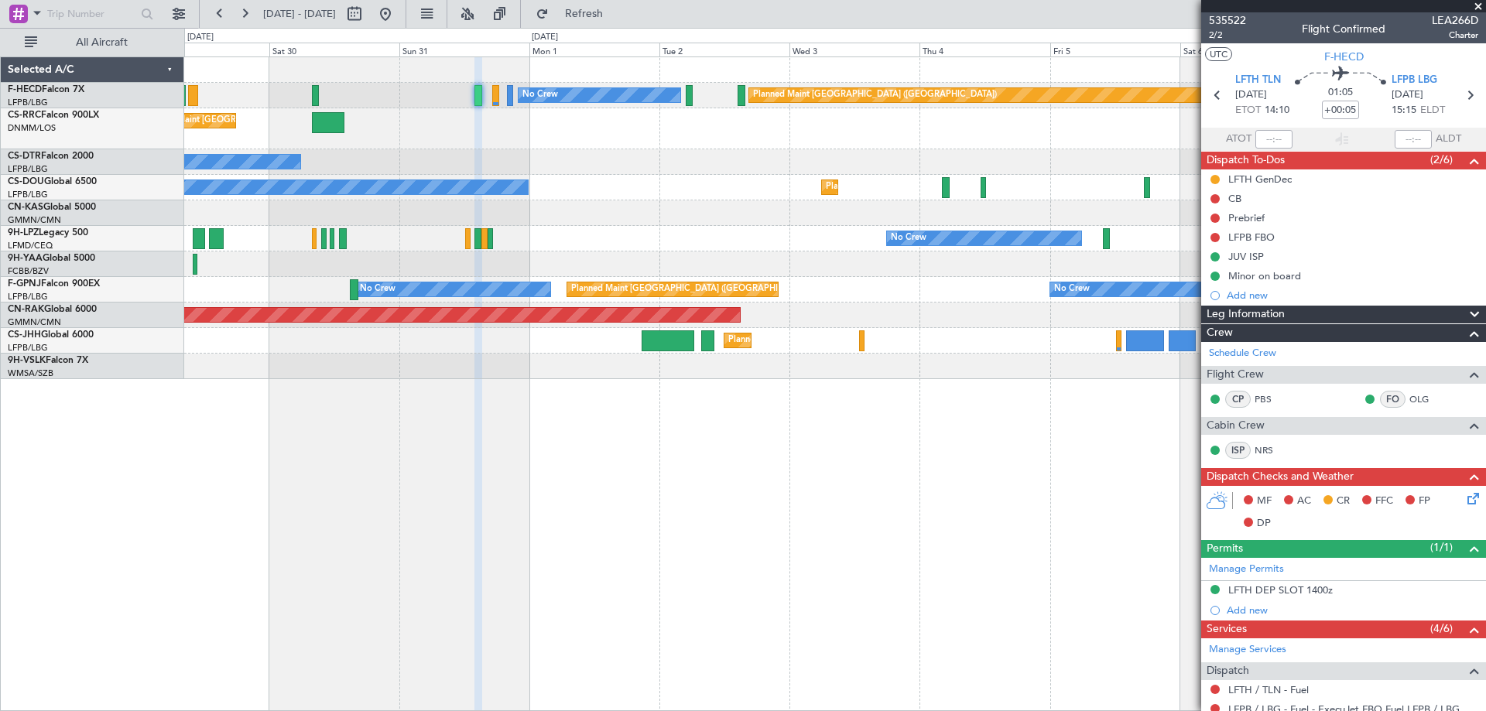
click at [549, 189] on div "Planned Maint [GEOGRAPHIC_DATA] ([GEOGRAPHIC_DATA]) No Crew Planned Maint [GEOG…" at bounding box center [834, 218] width 1301 height 322
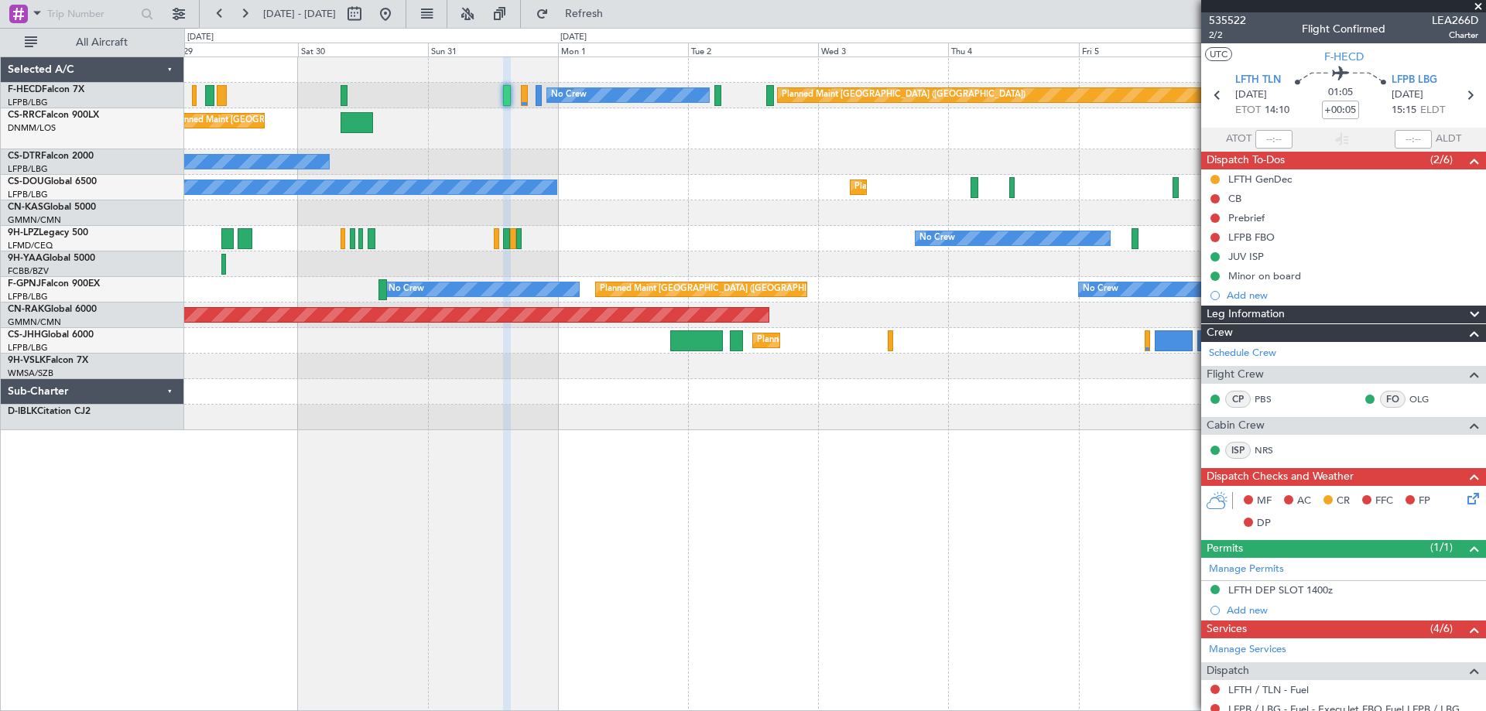
click at [782, 233] on div "Planned Maint [GEOGRAPHIC_DATA] ([GEOGRAPHIC_DATA]) No Crew Planned Maint [GEOG…" at bounding box center [834, 243] width 1301 height 373
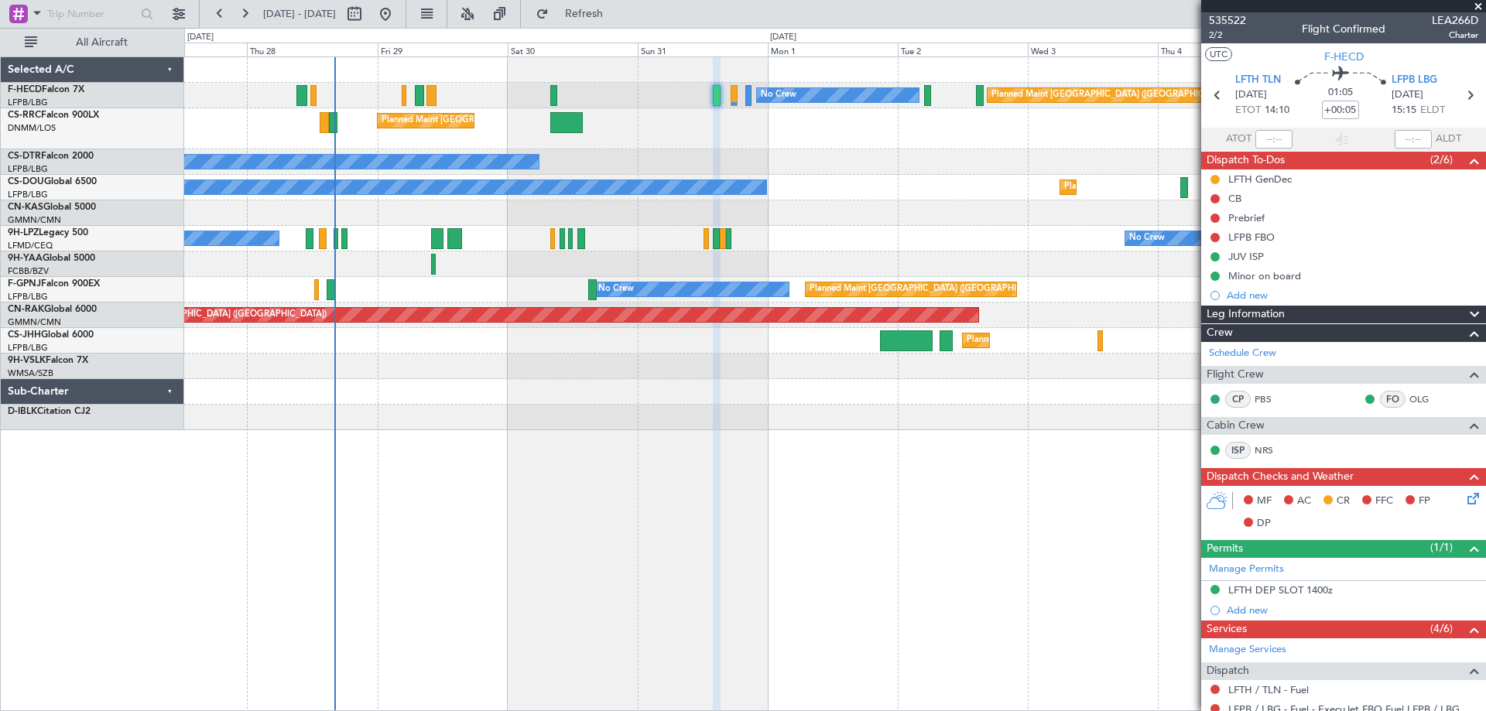
click at [619, 179] on div "Planned Maint [GEOGRAPHIC_DATA] ([GEOGRAPHIC_DATA]) No Crew No Crew Planned Mai…" at bounding box center [834, 243] width 1301 height 373
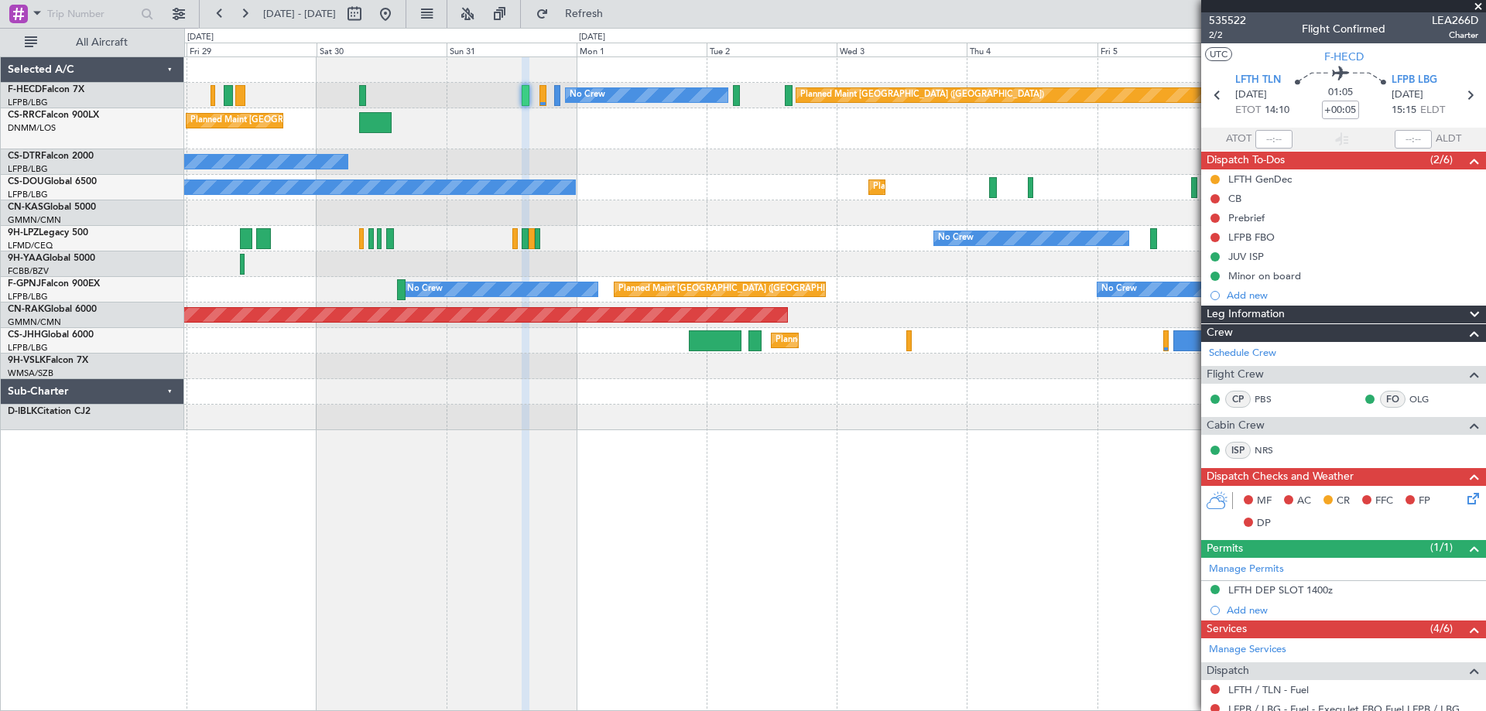
click at [645, 179] on div "Planned Maint [GEOGRAPHIC_DATA] ([GEOGRAPHIC_DATA]) No Crew Planned Maint [GEOG…" at bounding box center [834, 243] width 1301 height 373
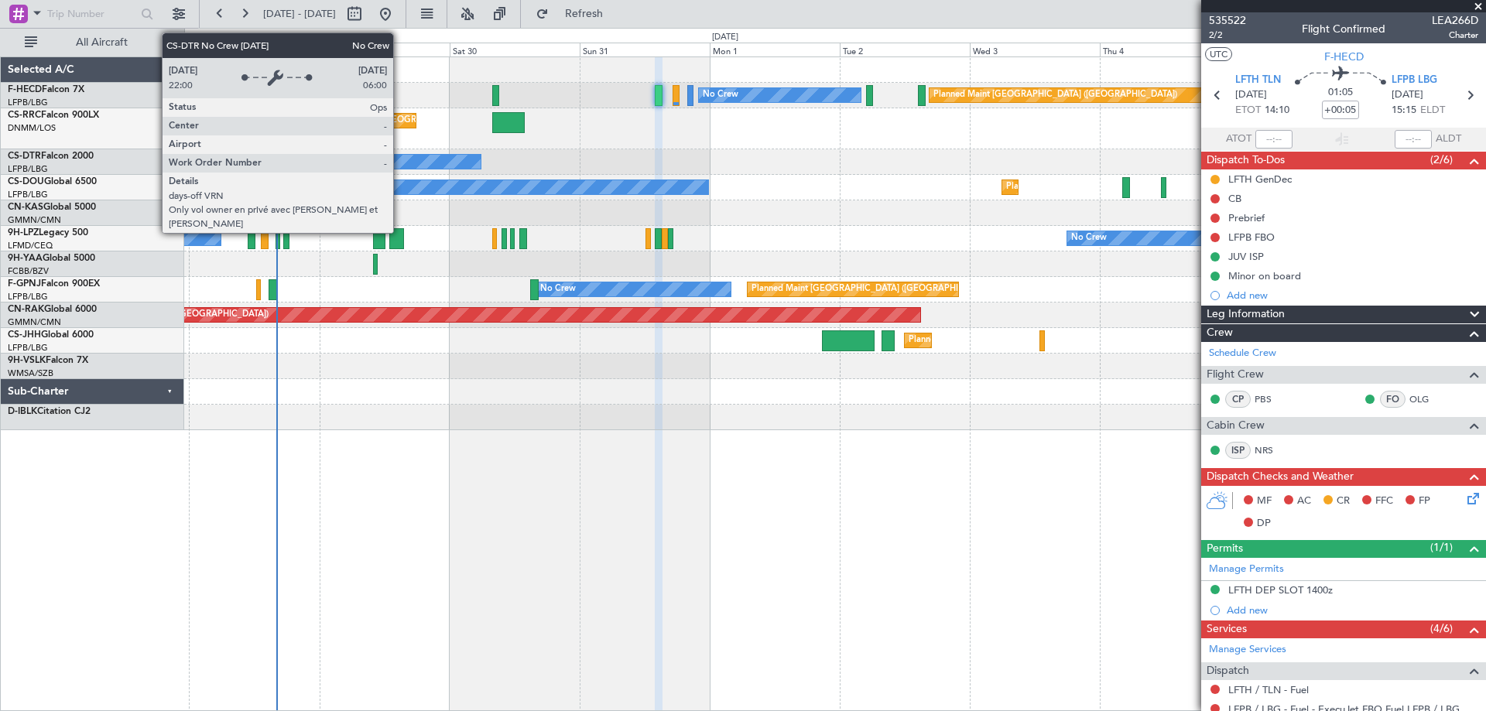
click at [586, 198] on div "Planned Maint [GEOGRAPHIC_DATA] ([GEOGRAPHIC_DATA]) No Crew No Crew Planned Mai…" at bounding box center [834, 243] width 1301 height 373
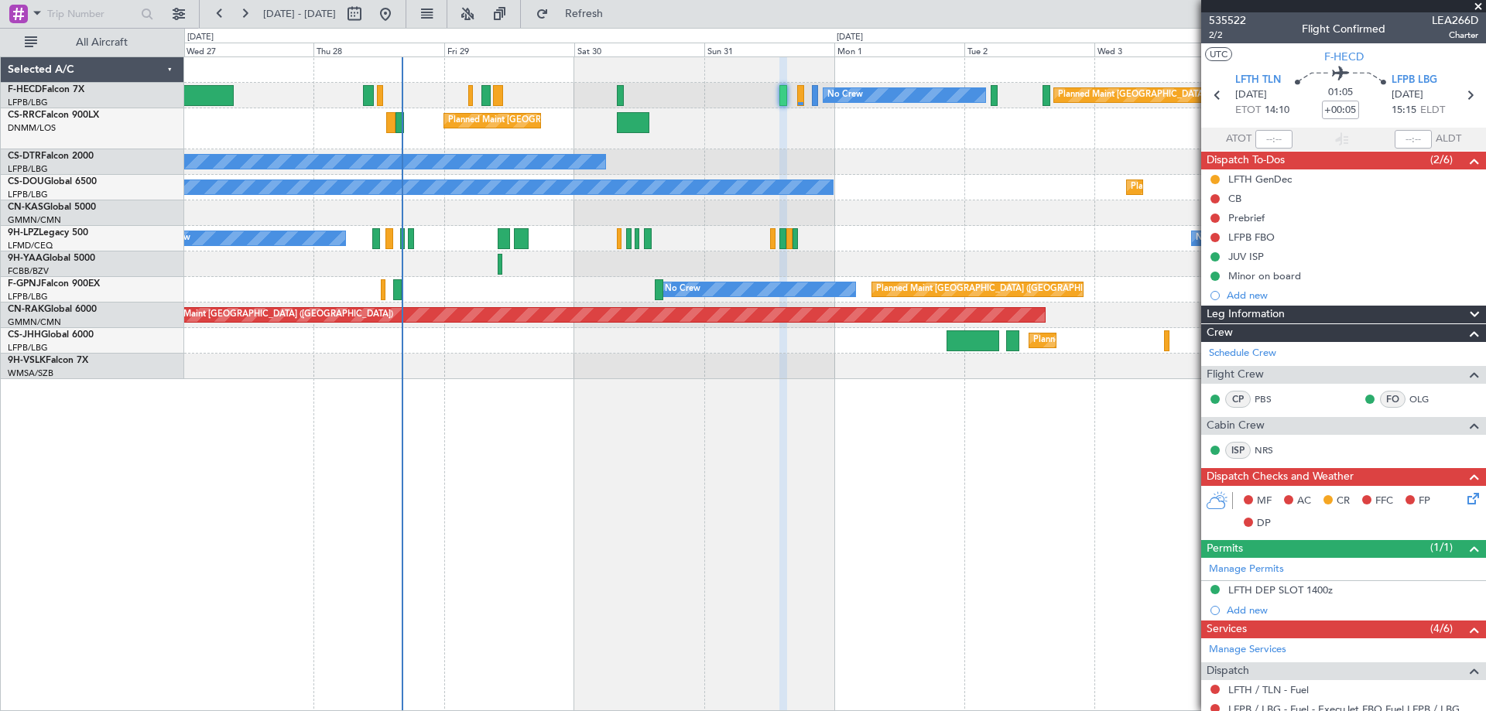
click at [719, 400] on div "Planned Maint [GEOGRAPHIC_DATA] ([GEOGRAPHIC_DATA]) No Crew No Crew Planned Mai…" at bounding box center [835, 383] width 1302 height 655
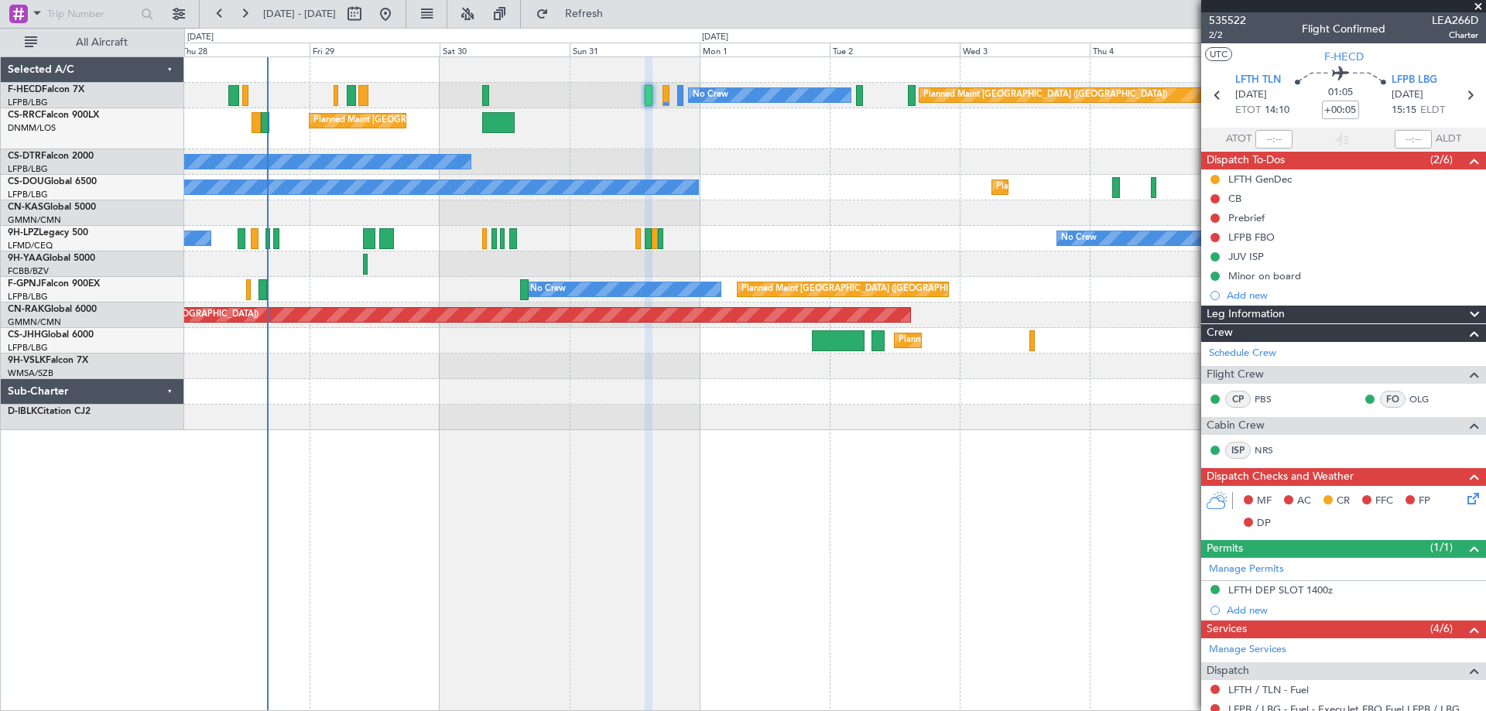
click at [889, 279] on div "Planned Maint [GEOGRAPHIC_DATA] ([GEOGRAPHIC_DATA]) No Crew No Crew Planned Mai…" at bounding box center [834, 243] width 1301 height 373
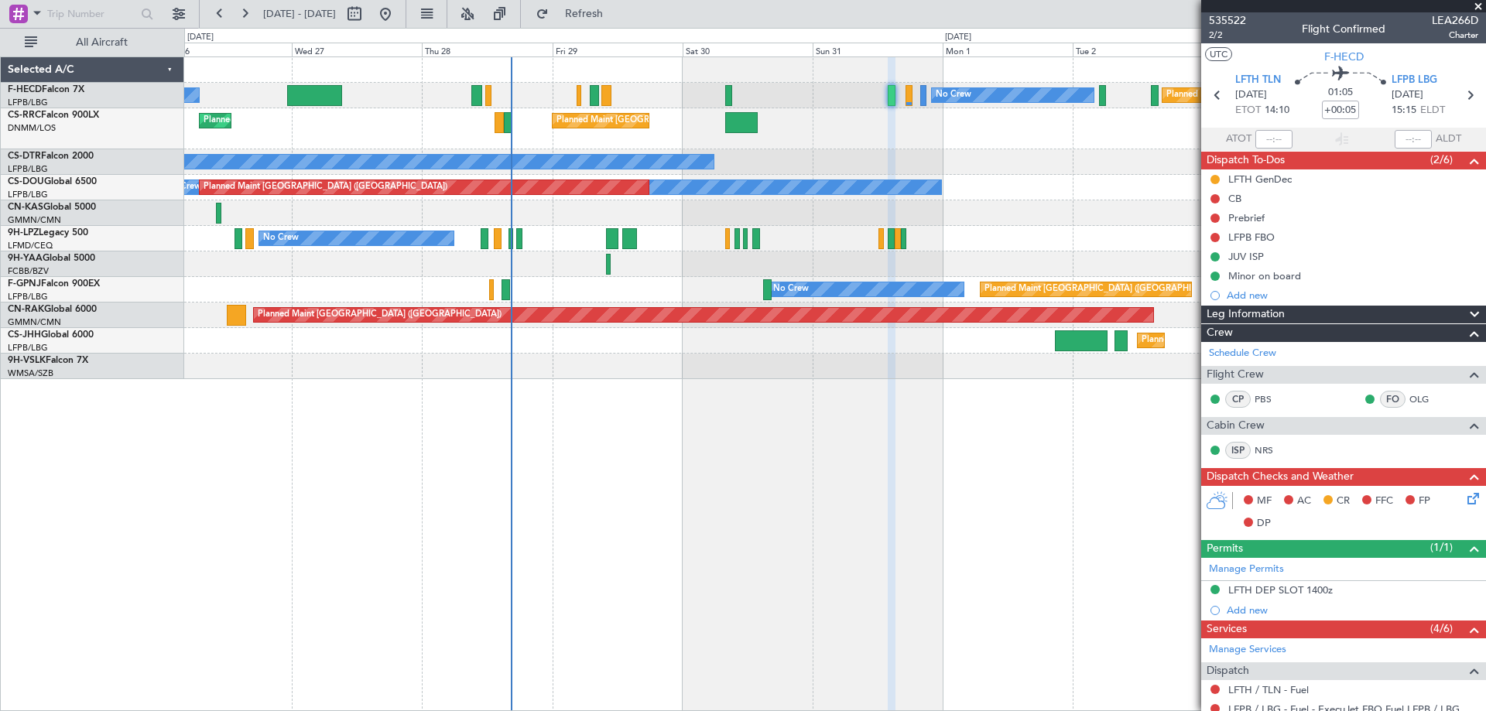
click at [873, 392] on div "Planned Maint [GEOGRAPHIC_DATA] ([GEOGRAPHIC_DATA]) No Crew No Crew Planned Mai…" at bounding box center [835, 383] width 1302 height 655
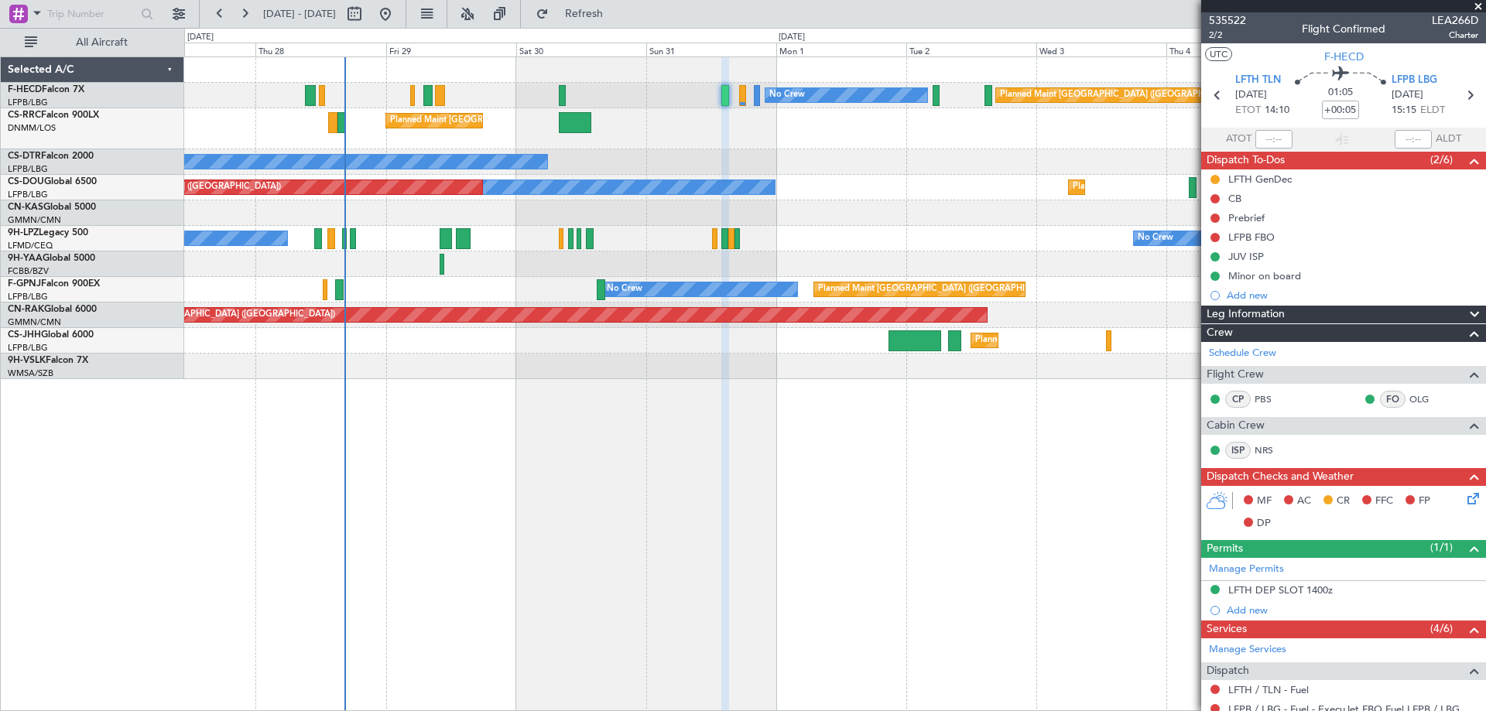
click at [792, 413] on div "Planned Maint [GEOGRAPHIC_DATA] ([GEOGRAPHIC_DATA]) No Crew No Crew Planned Mai…" at bounding box center [835, 383] width 1302 height 655
